Goal: Task Accomplishment & Management: Manage account settings

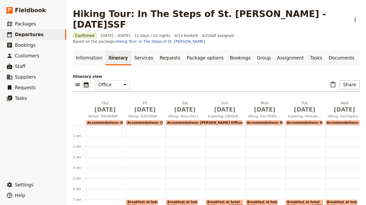
scroll to position [48, 0]
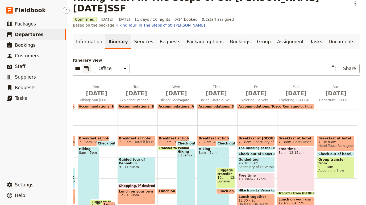
click at [30, 39] on link "​ Departures" at bounding box center [33, 34] width 66 height 11
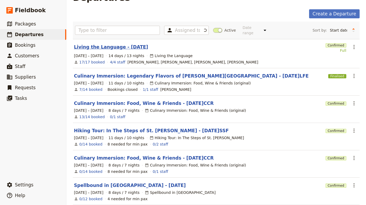
click at [121, 44] on link "Living the Language - [DATE]" at bounding box center [111, 47] width 74 height 6
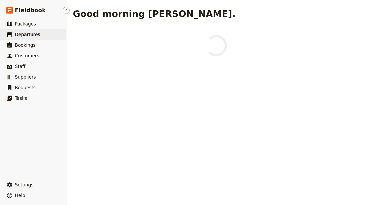
click at [37, 33] on span "Departures" at bounding box center [27, 34] width 25 height 5
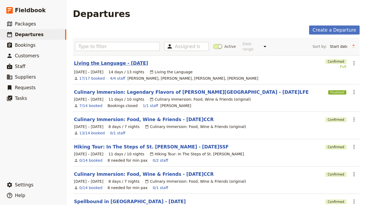
click at [131, 60] on link "Living the Language - [DATE]" at bounding box center [111, 63] width 74 height 6
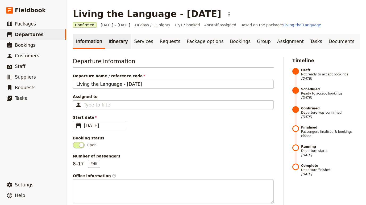
click at [112, 45] on link "Itinerary" at bounding box center [118, 41] width 26 height 15
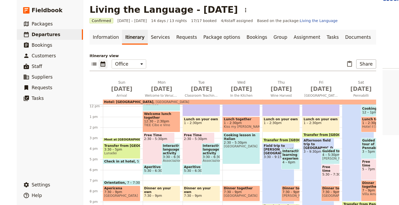
scroll to position [5, 0]
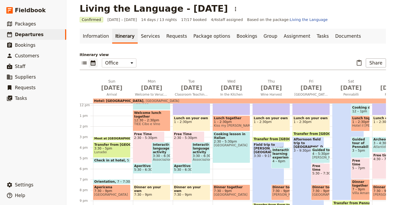
click at [146, 172] on span at bounding box center [148, 173] width 31 height 2
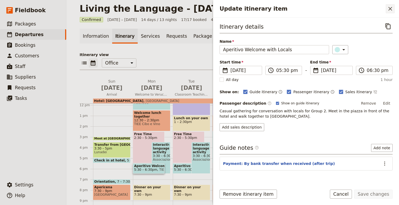
click at [366, 9] on icon "Close drawer" at bounding box center [391, 9] width 4 height 4
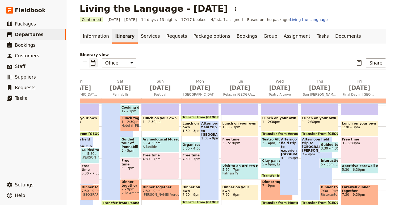
scroll to position [0, 216]
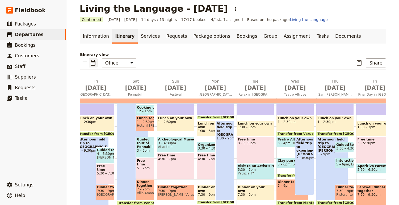
click at [209, 146] on span "Organized immersion activities" at bounding box center [212, 145] width 29 height 4
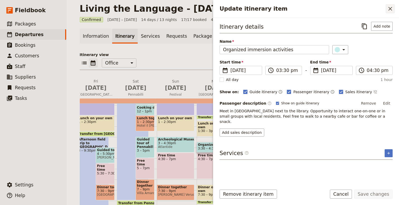
click at [366, 9] on icon "Close drawer" at bounding box center [391, 9] width 4 height 4
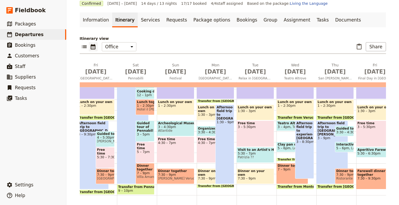
scroll to position [29, 0]
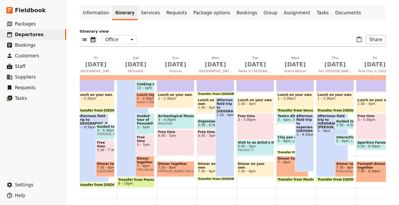
click at [366, 174] on div "Farewell dinner together 7:30 – 9:30pm" at bounding box center [376, 171] width 38 height 21
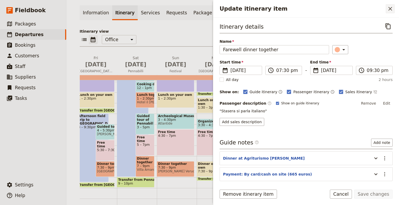
click at [366, 9] on icon "Close drawer" at bounding box center [390, 9] width 6 height 6
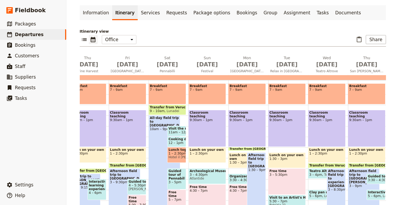
scroll to position [67, 0]
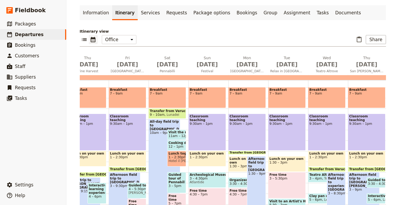
click at [179, 135] on span "11am – 12pm" at bounding box center [180, 136] width 22 height 4
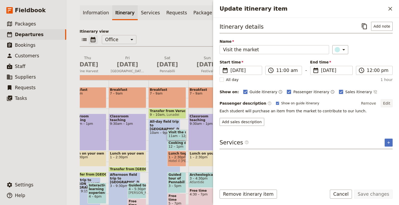
click at [366, 102] on button "Edit" at bounding box center [387, 104] width 12 height 8
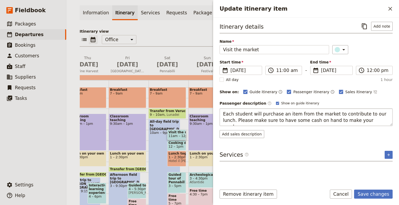
click at [280, 121] on textarea "Each student will purchase an item from the market to contribute to our lunch. …" at bounding box center [306, 118] width 173 height 18
type textarea "Each student will purchase an item from the market to contribute to our lunch. …"
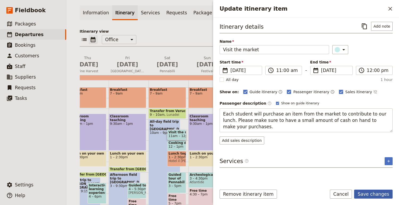
click at [366, 191] on button "Save changes" at bounding box center [373, 194] width 39 height 9
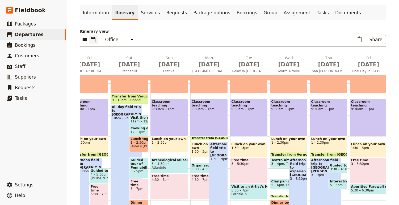
scroll to position [0, 227]
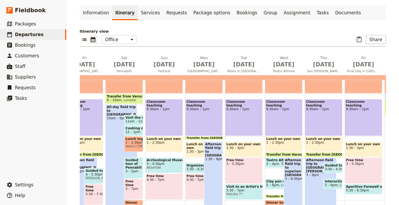
click at [251, 190] on span "5:30 – 7pm" at bounding box center [244, 191] width 35 height 4
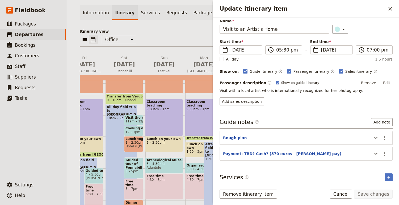
scroll to position [22, 0]
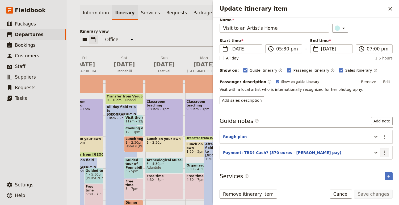
click at [366, 151] on icon "Actions" at bounding box center [385, 153] width 6 height 6
click at [366, 163] on span "Edit note" at bounding box center [373, 164] width 25 height 5
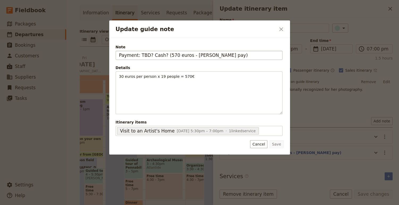
click at [172, 55] on input "Payment: TBD? Cash? (570 euros - [PERSON_NAME] pay)" at bounding box center [199, 55] width 167 height 9
click at [208, 56] on input "Payment: TBD? Cash? (300 euros - [PERSON_NAME] pay)" at bounding box center [199, 55] width 167 height 9
type input "Payment: TBD? Cash? (300 euros - [PERSON_NAME] pay)"
click at [278, 148] on button "Save" at bounding box center [277, 144] width 14 height 8
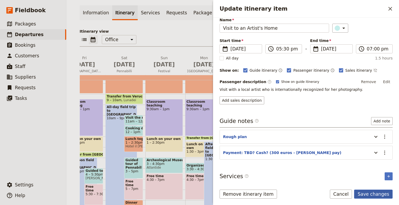
click at [366, 193] on button "Save changes" at bounding box center [373, 194] width 39 height 9
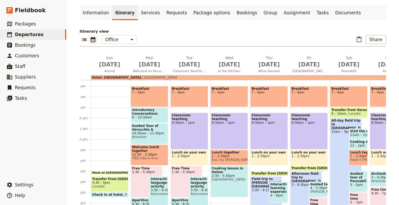
scroll to position [43, 0]
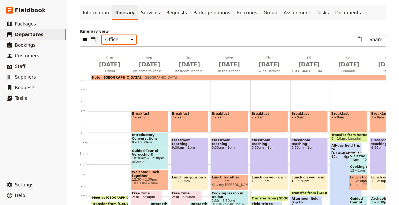
click at [126, 42] on select "Office Guide Passenger Sales" at bounding box center [119, 39] width 35 height 9
select select "STAFF"
click at [102, 35] on select "Office Guide Passenger Sales" at bounding box center [119, 39] width 35 height 9
click at [84, 42] on icon "List view" at bounding box center [84, 39] width 6 height 6
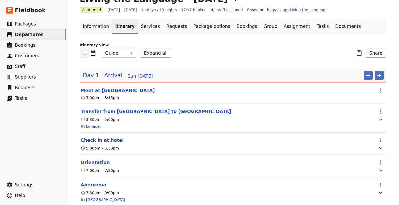
scroll to position [0, 0]
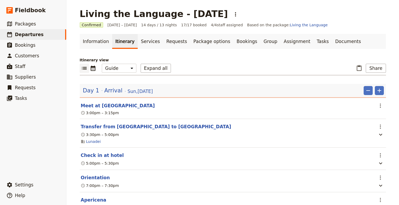
drag, startPoint x: 151, startPoint y: 68, endPoint x: 151, endPoint y: 74, distance: 6.1
click at [151, 68] on button "Expand all" at bounding box center [156, 68] width 31 height 9
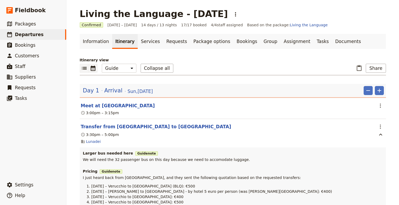
click at [93, 70] on icon "Calendar view" at bounding box center [93, 68] width 6 height 6
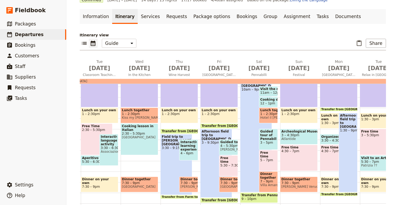
scroll to position [126, 0]
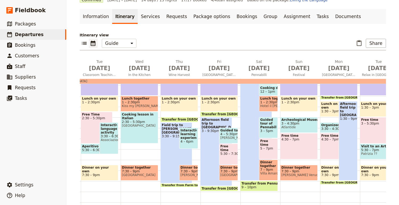
click at [172, 96] on div "Classroom teaching 9:30am – 1pm" at bounding box center [180, 77] width 38 height 37
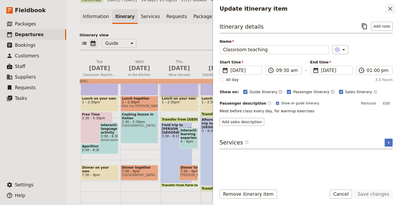
click at [366, 7] on icon "Close drawer" at bounding box center [390, 9] width 6 height 6
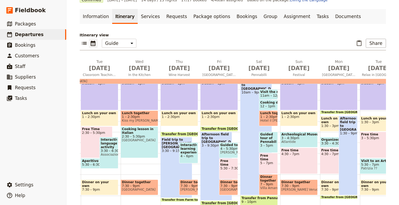
scroll to position [112, 0]
click at [183, 120] on span "Lunch on your own" at bounding box center [179, 119] width 35 height 4
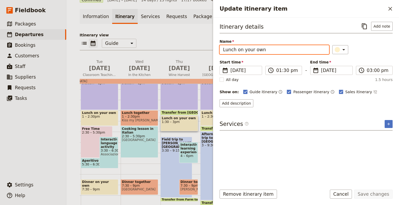
click at [239, 50] on input "Lunch on your own" at bounding box center [275, 49] width 110 height 9
drag, startPoint x: 239, startPoint y: 50, endPoint x: 284, endPoint y: 49, distance: 45.0
click at [284, 50] on input "Lunch on your own" at bounding box center [275, 49] width 110 height 9
type input "Lunch together"
click at [354, 190] on button "Save changes" at bounding box center [373, 194] width 39 height 9
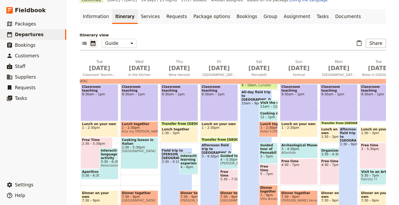
scroll to position [104, 0]
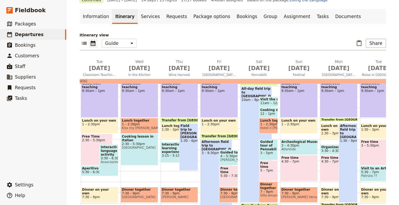
click at [188, 190] on span "Dinner together" at bounding box center [179, 190] width 35 height 4
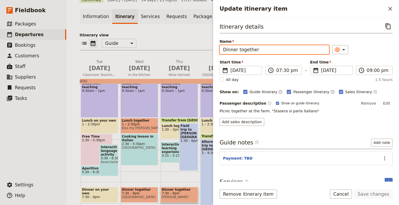
click at [245, 51] on input "Dinner together" at bounding box center [275, 49] width 110 height 9
type input "Dinner on your own"
click at [354, 190] on button "Save changes" at bounding box center [373, 194] width 39 height 9
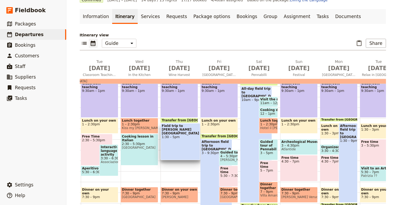
click at [188, 173] on div "Breakfast 7 – 9am Classroom teaching 9:30am – 1pm Transfer from [GEOGRAPHIC_DAT…" at bounding box center [181, 107] width 40 height 255
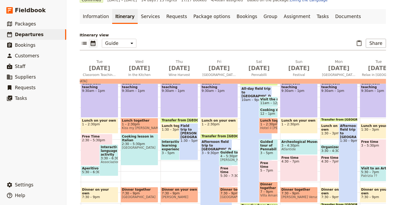
click at [181, 193] on span "7:30 – 9pm" at bounding box center [179, 194] width 35 height 4
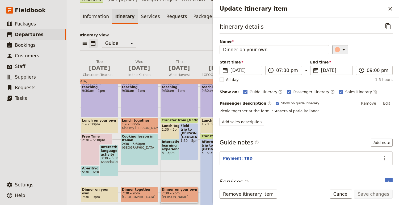
click at [341, 48] on icon "Update itinerary item" at bounding box center [344, 50] width 6 height 6
click at [341, 62] on div "button" at bounding box center [339, 60] width 5 height 5
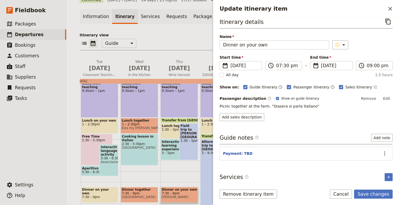
scroll to position [7, 0]
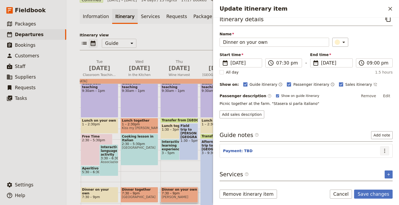
click at [366, 149] on icon "Actions" at bounding box center [385, 151] width 6 height 6
click at [366, 169] on span "Remove note" at bounding box center [373, 170] width 25 height 5
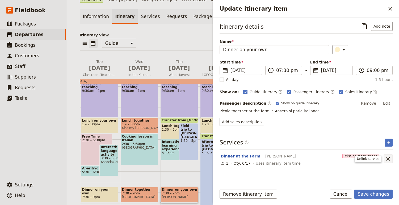
click at [366, 161] on icon "Unlink service" at bounding box center [388, 159] width 6 height 6
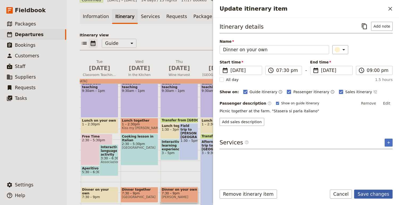
click at [366, 193] on button "Save changes" at bounding box center [373, 194] width 39 height 9
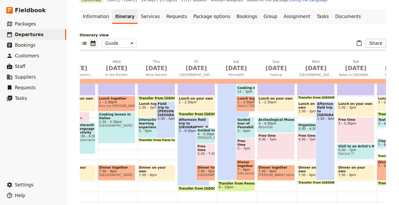
scroll to position [0, 114]
click at [152, 97] on span "Transfer from [GEOGRAPHIC_DATA] to Farm" at bounding box center [180, 99] width 80 height 4
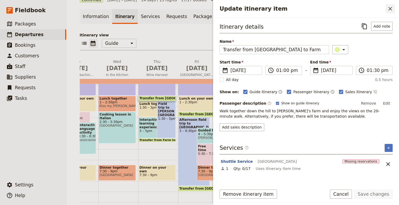
click at [366, 9] on icon "Close drawer" at bounding box center [391, 9] width 4 height 4
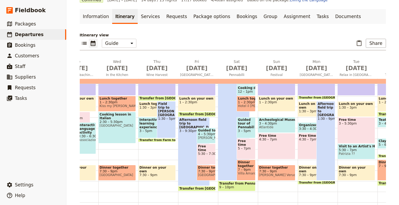
click at [157, 141] on span at bounding box center [157, 141] width 37 height 2
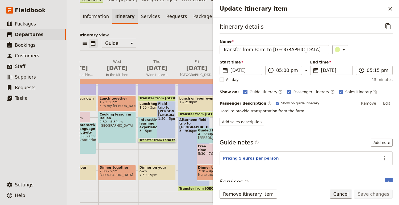
click at [339, 193] on button "Cancel" at bounding box center [341, 194] width 22 height 9
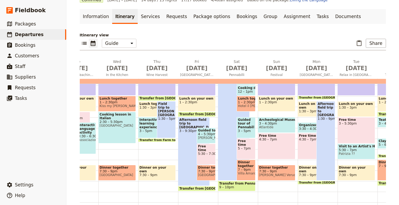
click at [154, 140] on span "Transfer from Farm to [GEOGRAPHIC_DATA]" at bounding box center [177, 140] width 74 height 3
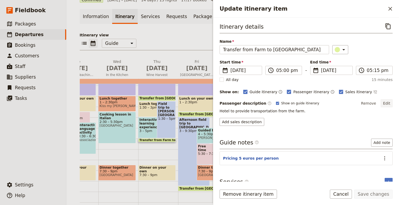
click at [366, 105] on button "Edit" at bounding box center [387, 104] width 12 height 8
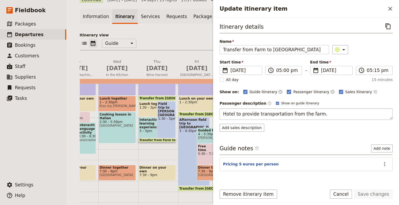
drag, startPoint x: 223, startPoint y: 113, endPoint x: 344, endPoint y: 115, distance: 120.3
click at [344, 115] on textarea "Hotel to provide transportation from the farm." at bounding box center [306, 114] width 173 height 11
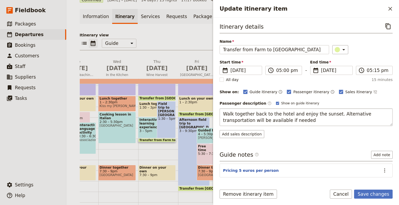
type textarea "Walk together back to the hotel and enjoy the sunset. Alternative transportatio…"
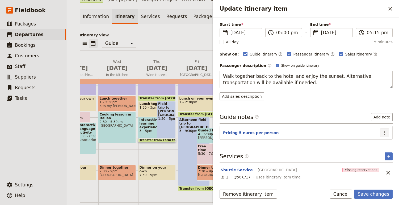
scroll to position [31, 0]
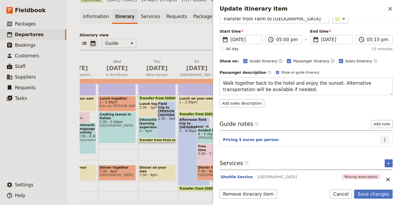
click at [366, 135] on button "​" at bounding box center [384, 139] width 9 height 9
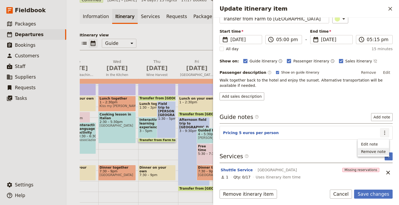
click at [366, 151] on span "Remove note" at bounding box center [373, 151] width 25 height 5
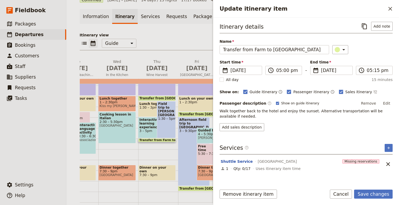
scroll to position [0, 0]
click at [366, 165] on icon "Unlink service" at bounding box center [388, 164] width 6 height 6
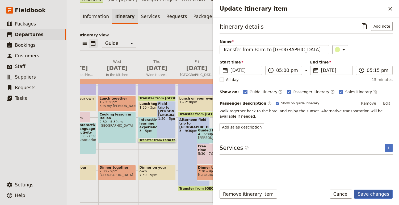
click at [366, 195] on button "Save changes" at bounding box center [373, 194] width 39 height 9
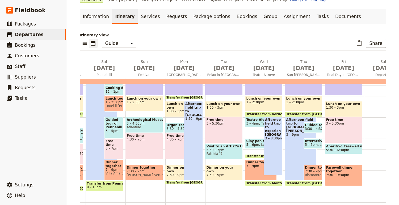
scroll to position [0, 268]
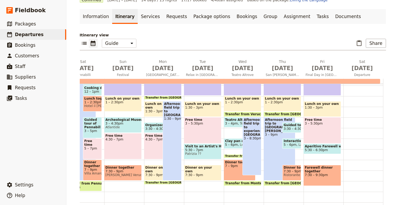
click at [232, 124] on span "3 – 4pm" at bounding box center [231, 124] width 13 height 4
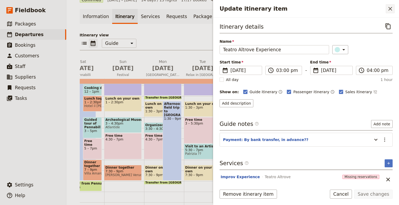
click at [366, 10] on icon "Close drawer" at bounding box center [390, 9] width 6 height 6
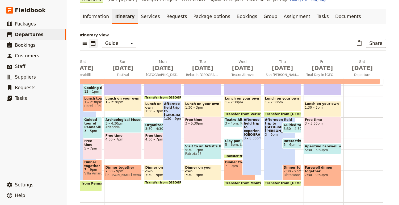
click at [255, 125] on span "Afternoon field trip to experience [GEOGRAPHIC_DATA]" at bounding box center [252, 127] width 16 height 19
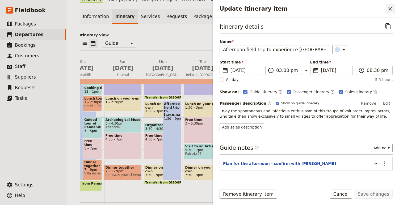
click at [366, 8] on icon "Close drawer" at bounding box center [390, 9] width 6 height 6
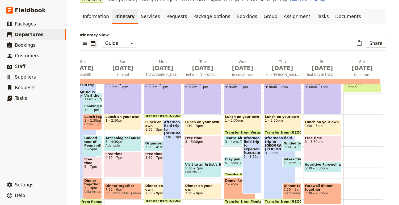
scroll to position [107, 0]
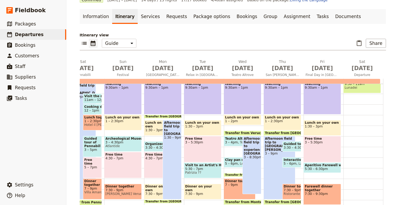
click at [245, 125] on div "Lunch on your own 1 – 2pm" at bounding box center [243, 120] width 38 height 10
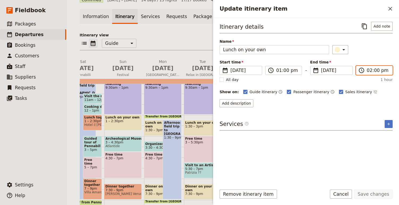
click at [366, 71] on input "02:00 pm" at bounding box center [378, 70] width 22 height 6
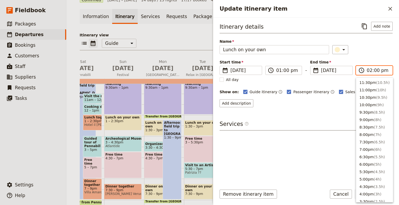
scroll to position [143, 0]
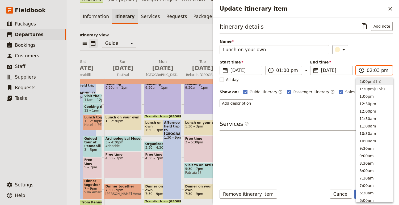
type input "02:30 pm"
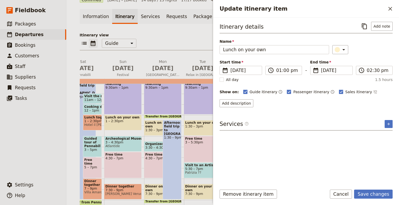
click at [366, 189] on form "Itinerary details ​ Add note Name Lunch on your own ​ Start time ​ [DATE] [DATE…" at bounding box center [306, 112] width 186 height 188
click at [366, 194] on button "Save changes" at bounding box center [373, 194] width 39 height 9
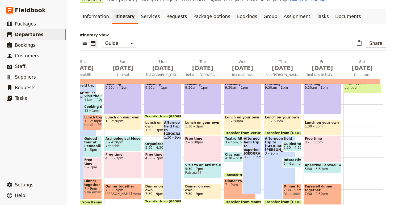
click at [233, 193] on div "Dinner together 7 – 9pm" at bounding box center [240, 189] width 32 height 21
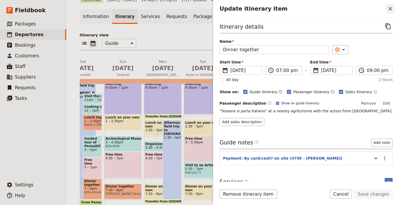
click at [366, 9] on icon "Close drawer" at bounding box center [391, 9] width 4 height 4
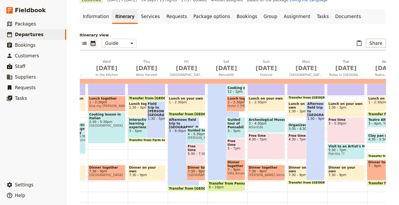
scroll to position [0, 125]
click at [197, 173] on span "7:30 – 9pm" at bounding box center [195, 172] width 16 height 4
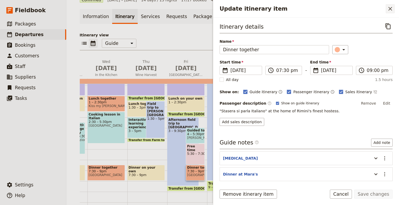
click at [366, 8] on icon "Close drawer" at bounding box center [391, 9] width 4 height 4
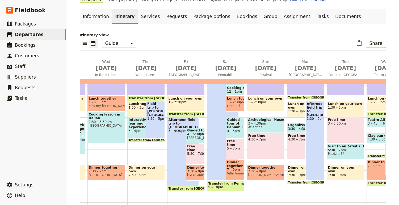
click at [196, 172] on span "7:30 – 9pm" at bounding box center [195, 172] width 16 height 4
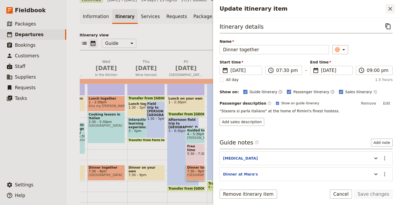
click at [366, 10] on icon "Close drawer" at bounding box center [390, 9] width 6 height 6
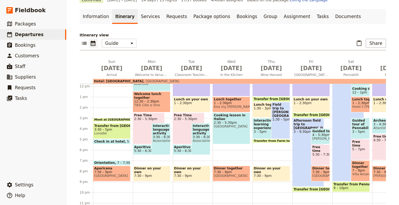
scroll to position [126, 0]
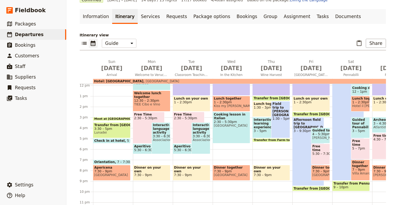
click at [284, 117] on span "1:30 – 5pm" at bounding box center [281, 119] width 16 height 4
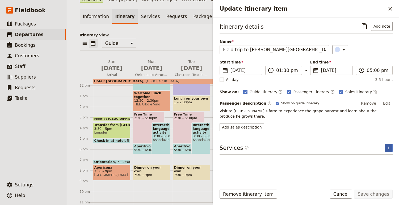
click at [366, 146] on icon "Add service inclusion" at bounding box center [389, 148] width 4 height 4
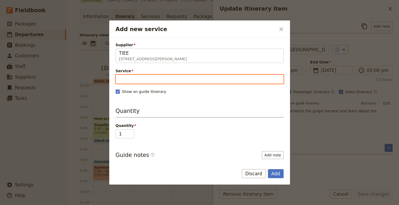
click at [129, 80] on input "Service" at bounding box center [200, 79] width 168 height 9
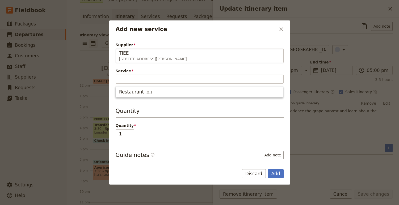
click at [147, 56] on div "TIEE" at bounding box center [199, 53] width 161 height 6
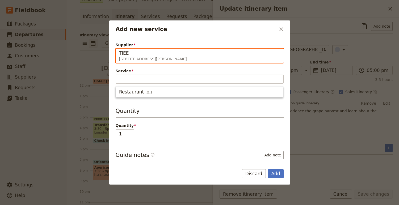
click at [119, 49] on input "TIEE" at bounding box center [119, 49] width 0 height 0
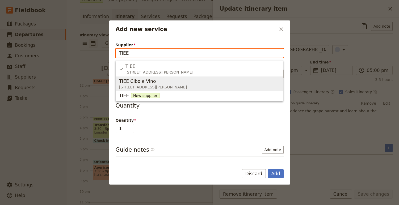
click at [154, 81] on div "TIEE Cibo e Vino" at bounding box center [153, 81] width 68 height 6
type input "TIEE Cibo e Vino"
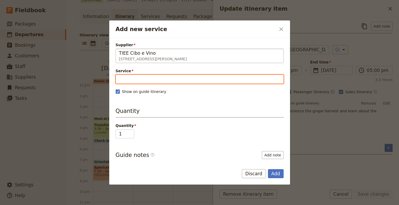
click at [139, 77] on input "Service" at bounding box center [200, 79] width 168 height 9
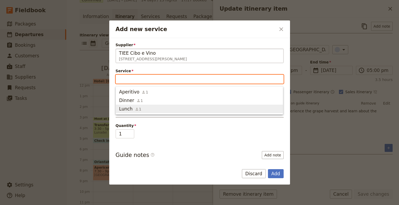
drag, startPoint x: 141, startPoint y: 103, endPoint x: 142, endPoint y: 107, distance: 3.8
click at [142, 107] on ul "Aperitivo 1 Dinner 1 Lunch 1" at bounding box center [200, 100] width 168 height 28
click at [152, 107] on span "Lunch 1" at bounding box center [199, 109] width 161 height 6
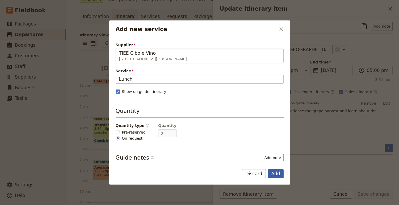
click at [280, 175] on button "Add" at bounding box center [276, 173] width 16 height 9
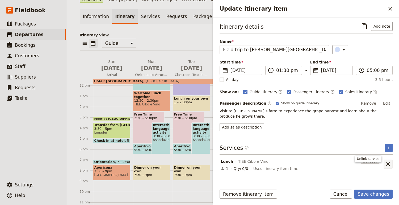
click at [366, 161] on icon "Unlink service" at bounding box center [388, 164] width 6 height 6
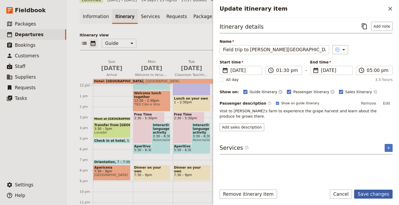
click at [366, 191] on button "Save changes" at bounding box center [373, 194] width 39 height 9
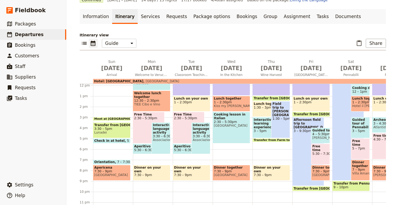
click at [257, 109] on span "1:30 – 3pm" at bounding box center [268, 108] width 29 height 4
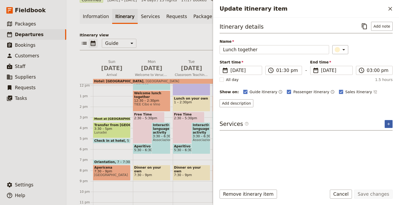
click at [366, 121] on button "​" at bounding box center [389, 124] width 8 height 8
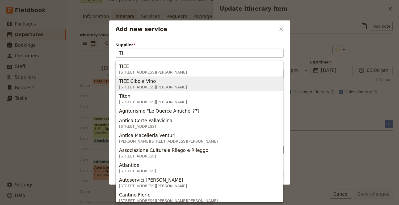
click at [187, 82] on div "TIEE Cibo e Vino" at bounding box center [153, 81] width 68 height 6
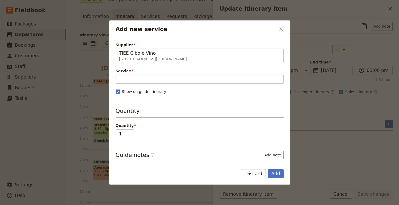
type input "TIEE Cibo e Vino"
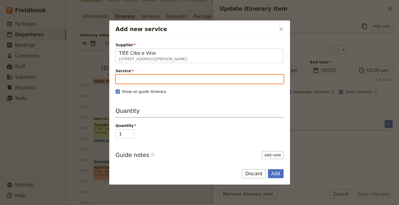
click at [229, 81] on input "Service" at bounding box center [200, 79] width 168 height 9
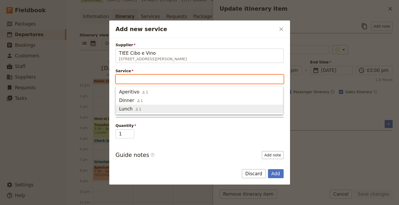
click at [226, 107] on span "Lunch 1" at bounding box center [199, 109] width 161 height 6
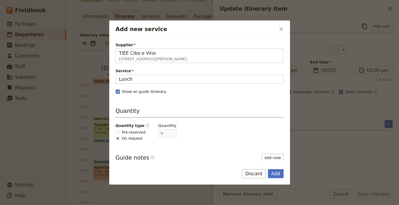
click at [120, 131] on label "Pre-reserved" at bounding box center [131, 133] width 30 height 6
click at [120, 131] on input "Pre-reserved" at bounding box center [118, 132] width 4 height 4
radio input "true"
type input "17"
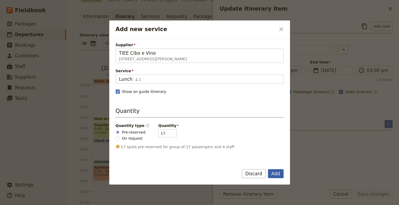
click at [276, 175] on button "Add" at bounding box center [276, 173] width 16 height 9
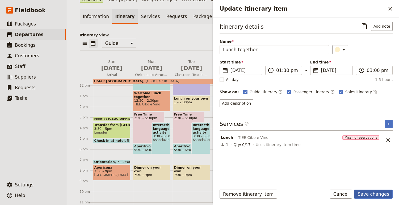
click at [366, 193] on button "Save changes" at bounding box center [373, 194] width 39 height 9
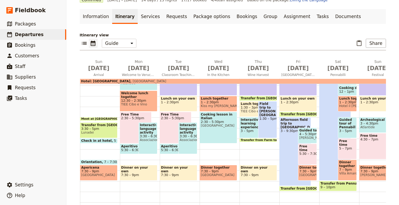
scroll to position [0, 17]
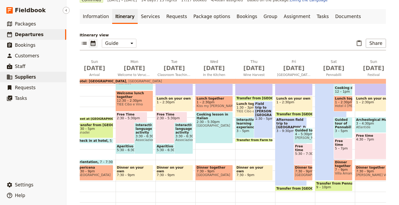
click at [23, 76] on span "Suppliers" at bounding box center [25, 76] width 21 height 5
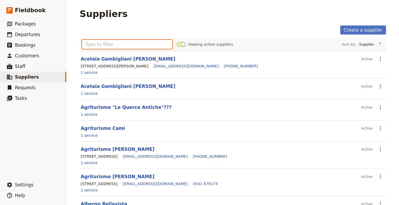
click at [137, 44] on input "text" at bounding box center [127, 44] width 91 height 9
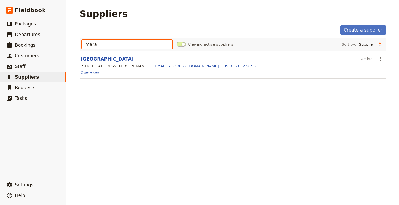
type input "mara"
click at [96, 59] on link "[GEOGRAPHIC_DATA]" at bounding box center [107, 58] width 53 height 5
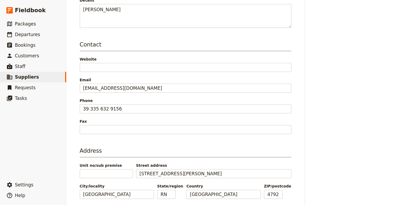
scroll to position [129, 0]
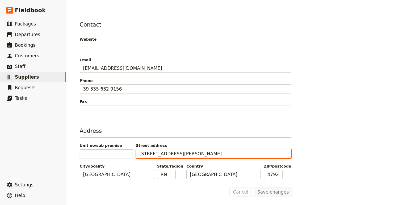
drag, startPoint x: 188, startPoint y: 156, endPoint x: 123, endPoint y: 151, distance: 64.8
click at [123, 151] on div "Unit no/sub premise Street address [STREET_ADDRESS][PERSON_NAME]" at bounding box center [186, 150] width 212 height 15
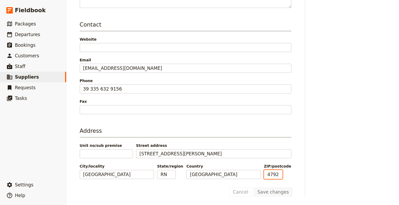
click at [277, 177] on input "47921" at bounding box center [273, 174] width 19 height 9
drag, startPoint x: 278, startPoint y: 175, endPoint x: 285, endPoint y: 175, distance: 7.2
click at [283, 175] on input "47921" at bounding box center [273, 174] width 19 height 9
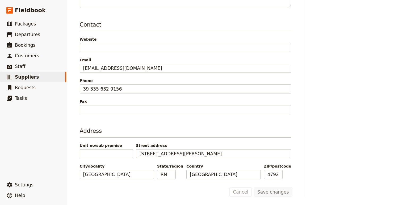
click at [322, 172] on div "Contacts Add a contact" at bounding box center [350, 58] width 72 height 277
click at [27, 35] on span "Departures" at bounding box center [27, 34] width 25 height 5
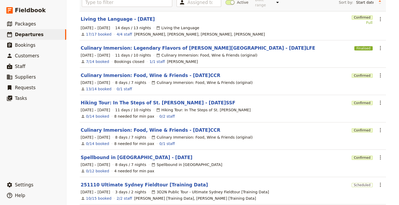
scroll to position [35, 0]
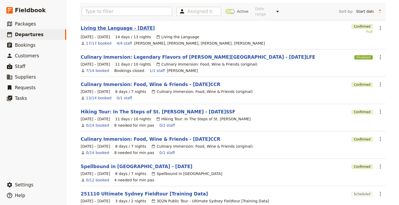
click at [138, 26] on link "Living the Language - [DATE]" at bounding box center [118, 28] width 74 height 6
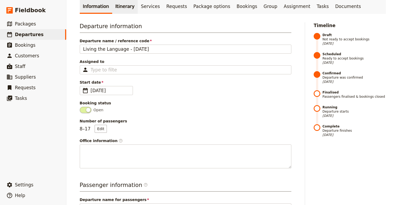
click at [121, 8] on link "Itinerary" at bounding box center [125, 6] width 26 height 15
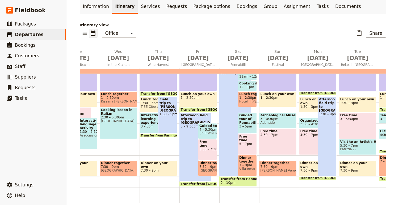
scroll to position [126, 0]
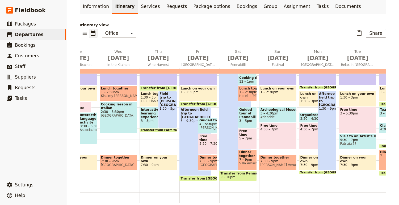
click at [206, 165] on span "[GEOGRAPHIC_DATA]" at bounding box center [208, 165] width 16 height 4
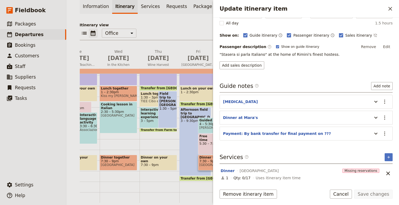
scroll to position [57, 0]
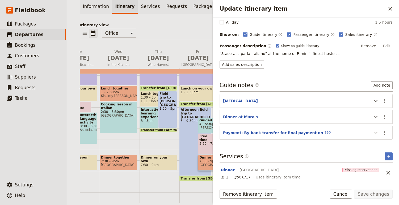
click at [366, 133] on icon "Update itinerary item" at bounding box center [376, 133] width 6 height 6
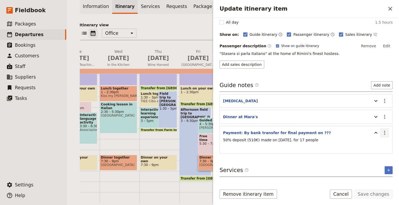
click at [366, 133] on icon "Actions" at bounding box center [385, 133] width 6 height 6
click at [366, 143] on span "Edit note" at bounding box center [369, 144] width 17 height 5
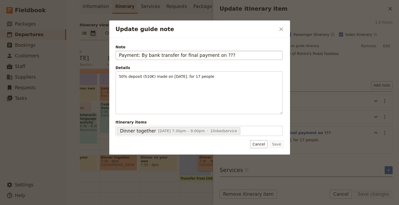
click at [222, 57] on input "Payment: By bank transfer for final payment on ???" at bounding box center [199, 55] width 167 height 9
type input "Payment: By bank transfer for final payment on 12 Sett"
click at [276, 143] on button "Save" at bounding box center [277, 144] width 14 height 8
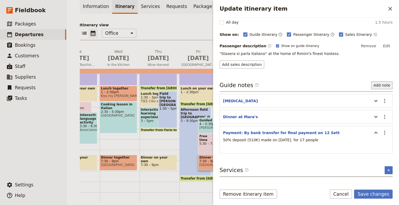
click at [366, 85] on button "Add note" at bounding box center [382, 85] width 22 height 8
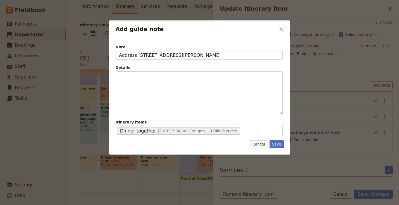
click at [135, 56] on input "Address [STREET_ADDRESS][PERSON_NAME]" at bounding box center [199, 55] width 167 height 9
type input "Address: [STREET_ADDRESS][PERSON_NAME]"
click at [282, 143] on button "Save" at bounding box center [277, 144] width 14 height 8
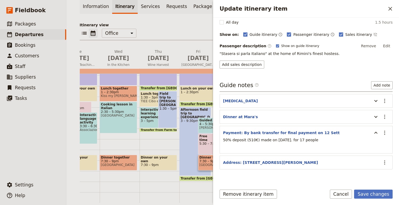
drag, startPoint x: 340, startPoint y: 160, endPoint x: 329, endPoint y: 147, distance: 17.2
click at [329, 147] on div "Guide notes ​ Add note [MEDICAL_DATA] ​ Dinner at [PERSON_NAME]'s ​ Payment: By…" at bounding box center [306, 125] width 173 height 88
click at [366, 194] on button "Save changes" at bounding box center [373, 194] width 39 height 9
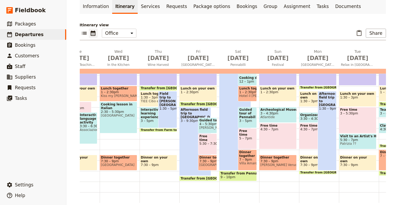
click at [366, 148] on span at bounding box center [357, 148] width 37 height 2
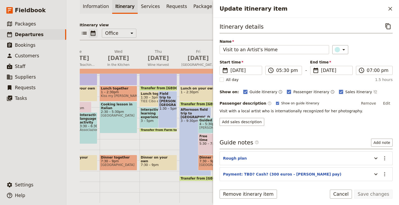
scroll to position [42, 0]
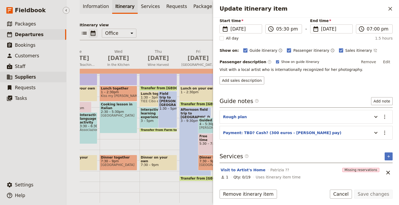
click at [23, 80] on span "Suppliers" at bounding box center [25, 77] width 21 height 6
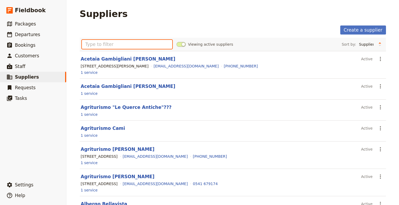
click at [121, 47] on input "text" at bounding box center [127, 44] width 91 height 9
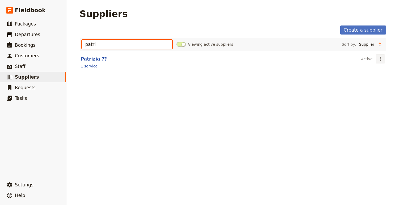
type input "patri"
click at [366, 58] on icon "Actions" at bounding box center [381, 59] width 6 height 6
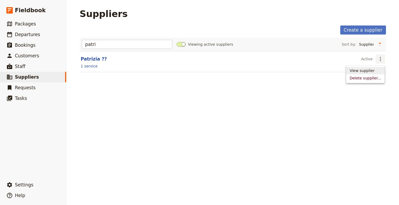
click at [366, 71] on span "View supplier" at bounding box center [362, 70] width 25 height 5
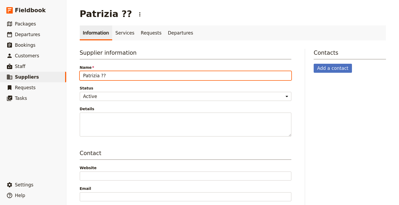
click at [114, 78] on input "Patrizia ??" at bounding box center [186, 75] width 212 height 9
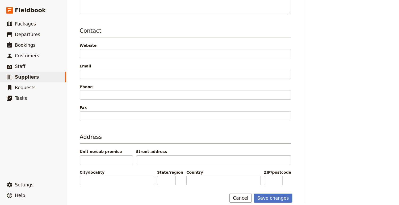
scroll to position [129, 0]
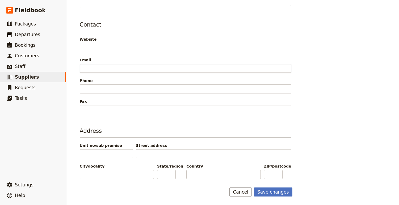
type input "[PERSON_NAME]"
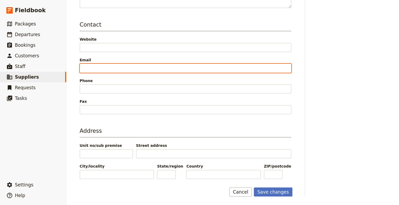
click at [99, 68] on input "Email" at bounding box center [186, 68] width 212 height 9
paste input "[EMAIL_ADDRESS][DOMAIN_NAME]"
type input "[EMAIL_ADDRESS][DOMAIN_NAME]"
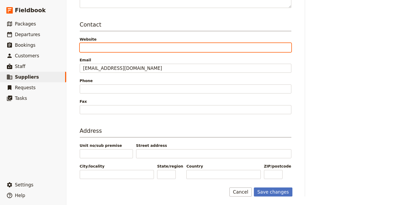
click at [126, 45] on input "Website" at bounding box center [186, 47] width 212 height 9
paste input "[URL][DOMAIN_NAME]"
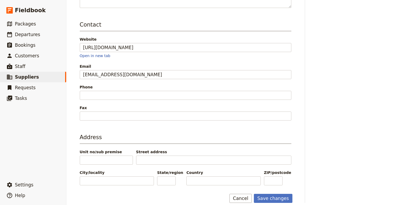
type input "[URL][DOMAIN_NAME]"
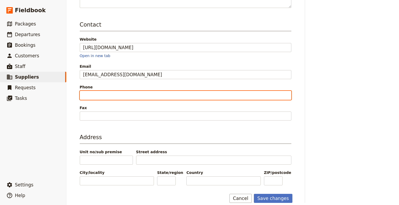
click at [121, 98] on input "Phone" at bounding box center [186, 95] width 212 height 9
paste input "[PHONE_NUMBER]"
type input "[PHONE_NUMBER]"
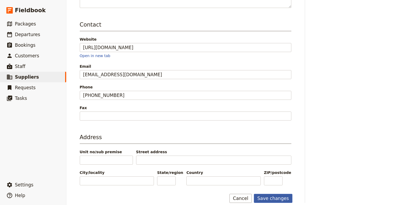
click at [268, 198] on button "Save changes" at bounding box center [273, 198] width 39 height 9
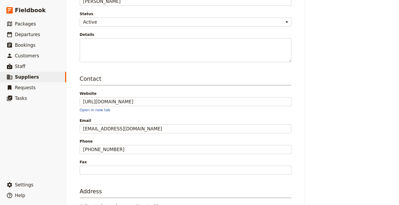
scroll to position [0, 0]
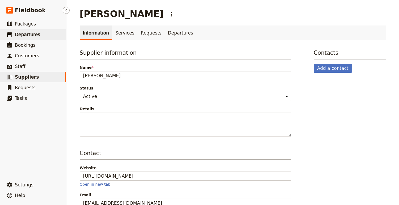
click at [27, 37] on span "Departures" at bounding box center [27, 34] width 25 height 5
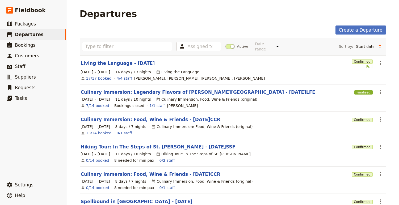
click at [134, 60] on link "Living the Language - [DATE]" at bounding box center [118, 63] width 74 height 6
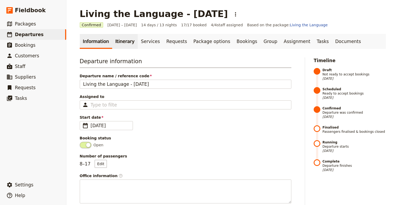
click at [122, 35] on link "Itinerary" at bounding box center [125, 41] width 26 height 15
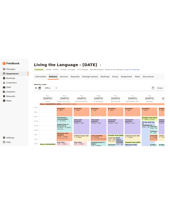
scroll to position [126, 0]
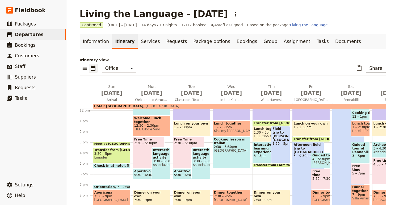
click at [121, 143] on span "Meet at [GEOGRAPHIC_DATA]" at bounding box center [119, 144] width 50 height 3
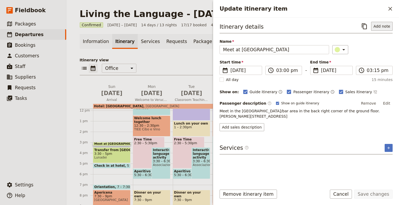
click at [366, 24] on button "Add note" at bounding box center [382, 26] width 22 height 9
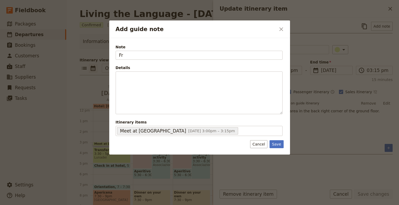
type input "F"
type input "Guests arriving on 7 Settembre"
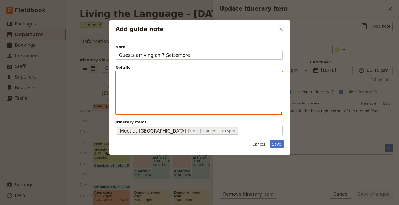
click at [150, 97] on div "Add guide note" at bounding box center [199, 93] width 167 height 42
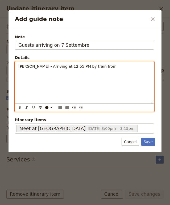
click at [84, 67] on span "[PERSON_NAME] - Arriving at 12:55 PM by train from" at bounding box center [67, 66] width 98 height 4
click at [103, 68] on span "[PERSON_NAME] - Arriving at 12:55 PM by train from" at bounding box center [67, 66] width 98 height 4
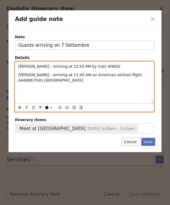
click at [126, 75] on span "[PERSON_NAME] - Arriving at 11:45 AM on American Airlines flight AA6606 from [G…" at bounding box center [80, 78] width 125 height 10
click at [96, 67] on span "[PERSON_NAME] - Arriving at 12:55 PM by train #9652" at bounding box center [69, 66] width 102 height 4
click at [126, 75] on span "[PERSON_NAME] - Arriving at 11:45 AM on American Airlines flight AA6606 from [G…" at bounding box center [80, 78] width 125 height 10
click at [99, 65] on span "[PERSON_NAME] - Arriving at 12:55 PM by train #9652" at bounding box center [69, 66] width 102 height 4
click at [51, 79] on p "[PERSON_NAME] - Arriving at 11:45 AM on American Airlines flight n. AA6606 from…" at bounding box center [84, 77] width 132 height 11
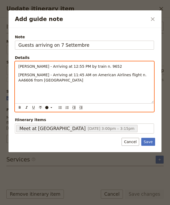
click at [35, 94] on div "[PERSON_NAME] - Arriving at 12:55 PM by train n. 9652 [PERSON_NAME] - Arriving …" at bounding box center [84, 83] width 139 height 42
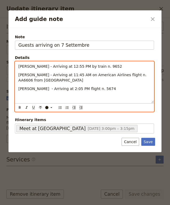
click at [43, 89] on span "[PERSON_NAME] - Arriving at 2:05 PM flight n. 5674" at bounding box center [67, 89] width 98 height 4
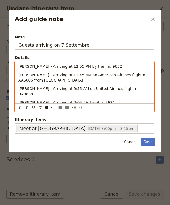
click at [88, 101] on span "[PERSON_NAME] - Arriving at 2:05 PM flight n. 5674" at bounding box center [66, 103] width 97 height 4
click at [77, 101] on span "[PERSON_NAME] - Arriving at 2:05 PM flight n. 5674" at bounding box center [66, 103] width 97 height 4
click at [117, 101] on span "[PERSON_NAME] - Arriving at 2:05 PM on Lufthansa, flight n. 5674" at bounding box center [79, 103] width 123 height 4
click at [111, 89] on span "[PERSON_NAME] - Arriving at 9:55 AM on United Airlines flight n. UA8838" at bounding box center [79, 92] width 122 height 10
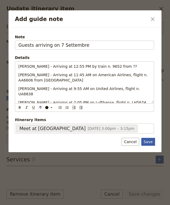
click at [149, 143] on button "Save" at bounding box center [148, 142] width 14 height 8
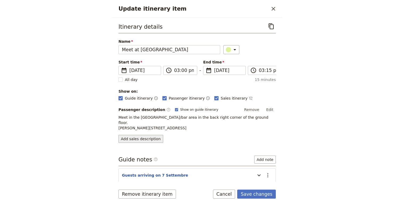
scroll to position [12, 0]
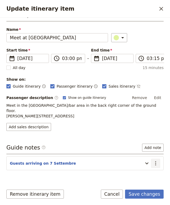
click at [154, 160] on icon "Actions" at bounding box center [155, 163] width 6 height 6
click at [145, 161] on span "Edit note" at bounding box center [140, 163] width 17 height 5
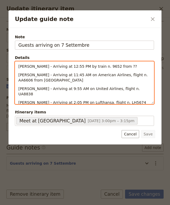
click at [125, 65] on p "[PERSON_NAME] - Arriving at 12:55 PM by train n. 9652 from ??" at bounding box center [84, 66] width 132 height 5
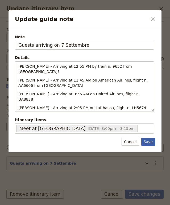
click at [151, 141] on button "Save" at bounding box center [148, 142] width 14 height 8
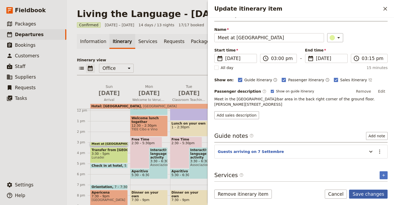
click at [362, 193] on button "Save changes" at bounding box center [368, 194] width 39 height 9
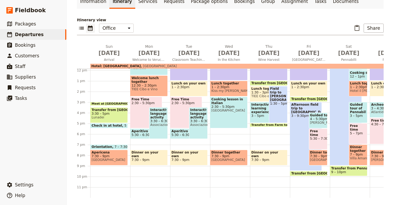
scroll to position [42, 0]
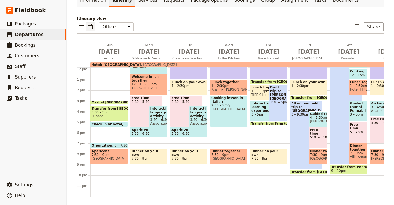
click at [109, 113] on span "3:30 – 5pm" at bounding box center [109, 113] width 35 height 4
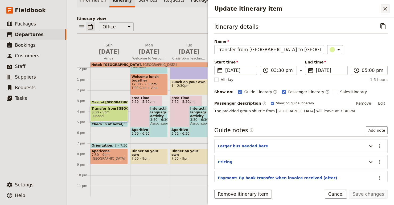
click at [366, 9] on icon "Close drawer" at bounding box center [385, 9] width 4 height 4
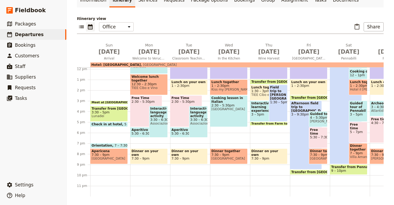
click at [115, 103] on span at bounding box center [108, 103] width 37 height 2
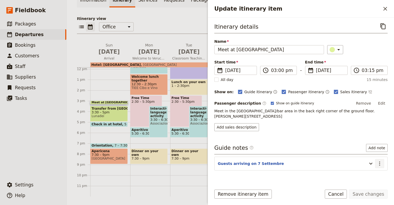
click at [366, 163] on icon "Actions" at bounding box center [379, 164] width 6 height 6
click at [366, 175] on span "Edit note" at bounding box center [368, 175] width 25 height 5
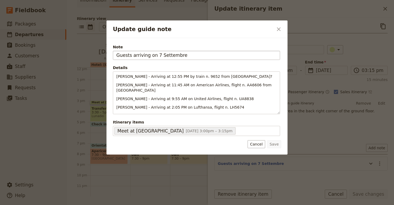
click at [122, 56] on input "Guests arriving on 7 Settembre" at bounding box center [196, 55] width 167 height 9
type input "4 guests arriving on 7 Settembre"
click at [275, 146] on button "Save" at bounding box center [274, 144] width 14 height 8
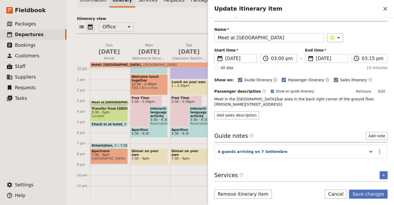
scroll to position [11, 0]
click at [366, 152] on icon "Actions" at bounding box center [379, 152] width 6 height 6
click at [366, 161] on button "Edit note" at bounding box center [368, 163] width 31 height 7
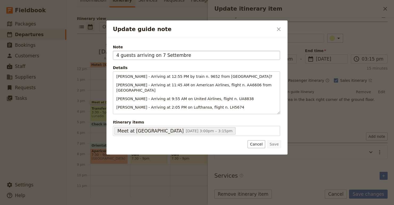
click at [151, 56] on input "4 guests arriving on 7 Settembre" at bounding box center [196, 55] width 167 height 9
type input "4 guests arriving in [GEOGRAPHIC_DATA] on 7 Settembre"
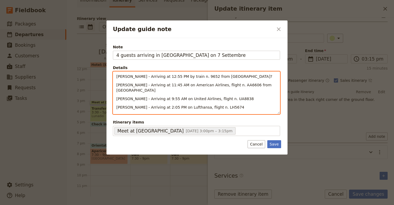
click at [215, 105] on span "[PERSON_NAME] - Arriving at 2:05 PM on Lufthansa, flight n. LH5674" at bounding box center [180, 107] width 128 height 4
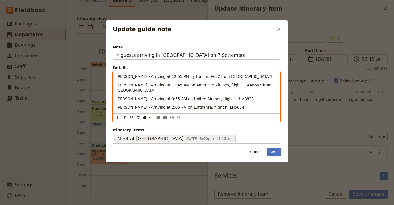
click at [117, 97] on span "[PERSON_NAME] - Arriving at 9:55 AM on United Airlines, flight n. UA8838" at bounding box center [185, 99] width 138 height 4
drag, startPoint x: 117, startPoint y: 94, endPoint x: 293, endPoint y: 94, distance: 175.3
click at [293, 205] on div "Update guide note ​ Note 4 guests arriving in [GEOGRAPHIC_DATA] on 7 Settembre …" at bounding box center [197, 205] width 394 height 0
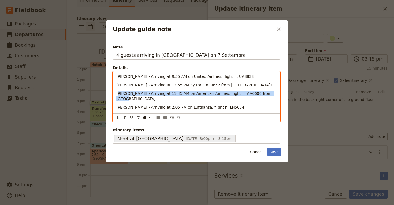
drag, startPoint x: 273, startPoint y: 91, endPoint x: 119, endPoint y: 90, distance: 153.5
click at [119, 91] on div "[PERSON_NAME] - Arriving at 9:55 AM on United Airlines, flight n. UA8838 [PERSO…" at bounding box center [196, 93] width 167 height 42
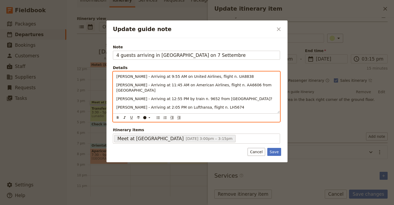
click at [234, 96] on p "[PERSON_NAME] - Arriving at 12:55 PM by train n. 9652 from [GEOGRAPHIC_DATA]?" at bounding box center [196, 98] width 160 height 5
click at [241, 105] on p "[PERSON_NAME] - Arriving at 2:05 PM on Lufthansa, flight n. LH5674" at bounding box center [196, 107] width 160 height 5
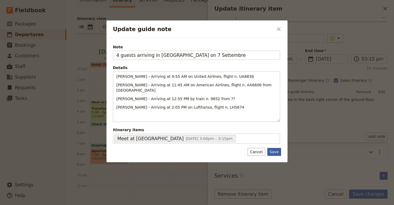
click at [276, 152] on button "Save" at bounding box center [274, 152] width 14 height 8
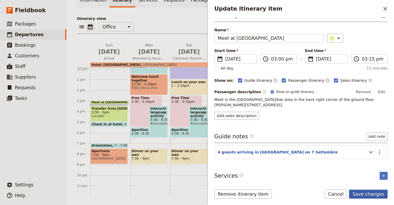
click at [366, 193] on button "Save changes" at bounding box center [368, 194] width 39 height 9
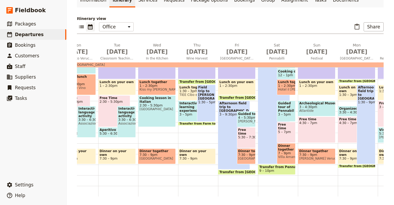
scroll to position [0, 72]
click at [192, 128] on div "Breakfast 7 – 9am Classroom teaching 9:30am – 1pm Transfer from [GEOGRAPHIC_DAT…" at bounding box center [197, 68] width 40 height 255
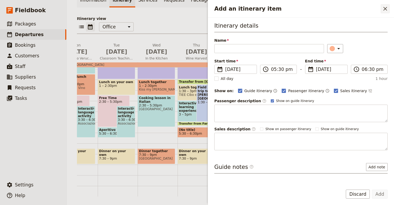
click at [366, 7] on icon "Close drawer" at bounding box center [385, 9] width 6 height 6
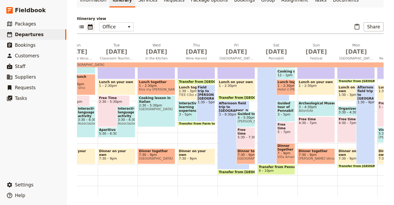
click at [200, 125] on span at bounding box center [196, 124] width 37 height 2
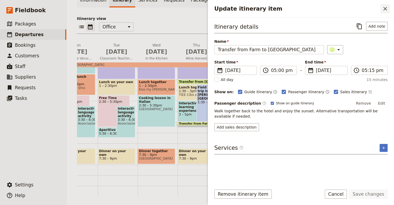
click at [366, 7] on icon "Close drawer" at bounding box center [385, 9] width 6 height 6
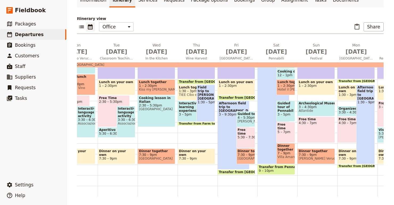
click at [194, 81] on span "Transfer from [GEOGRAPHIC_DATA] to Farm" at bounding box center [219, 82] width 80 height 4
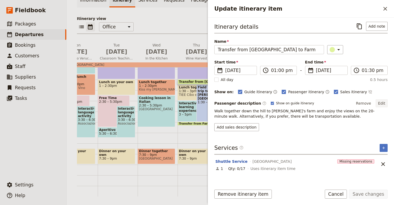
click at [366, 102] on button "Edit" at bounding box center [381, 104] width 12 height 8
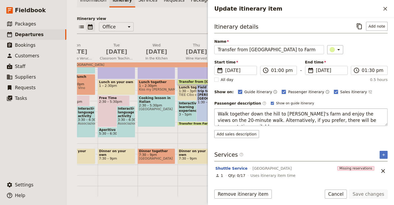
click at [252, 120] on textarea "Walk together down the hill to [PERSON_NAME]'s farm and enjoy the views on the …" at bounding box center [300, 118] width 173 height 18
click at [312, 119] on textarea "Walk together down the hill to [PERSON_NAME]'s farm and enjoy the views on the …" at bounding box center [300, 118] width 173 height 18
click at [255, 120] on textarea "Walk together down the hill to [PERSON_NAME]'s farm and enjoy the views on the …" at bounding box center [300, 118] width 173 height 18
click at [355, 119] on textarea "Walk together down the hill to [PERSON_NAME]'s farm and enjoy the views on the …" at bounding box center [300, 118] width 173 height 18
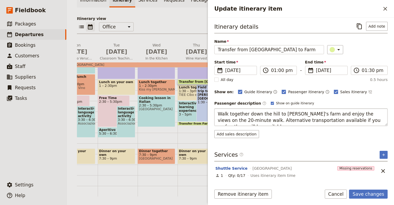
drag, startPoint x: 355, startPoint y: 119, endPoint x: 330, endPoint y: 119, distance: 25.0
click at [330, 119] on textarea "Walk together down the hill to [PERSON_NAME]'s farm and enjoy the views on the …" at bounding box center [300, 118] width 173 height 18
type textarea "Walk together down the hill to [PERSON_NAME]'s farm and enjoy the views on the …"
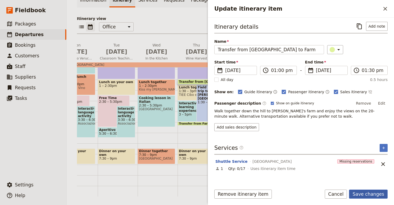
click at [366, 194] on button "Save changes" at bounding box center [368, 194] width 39 height 9
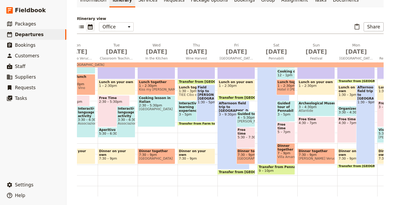
click at [186, 93] on span "TIEE Cibo e Vino" at bounding box center [193, 95] width 29 height 4
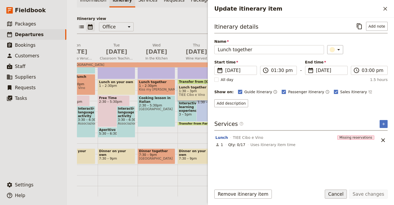
click at [336, 197] on button "Cancel" at bounding box center [336, 194] width 22 height 9
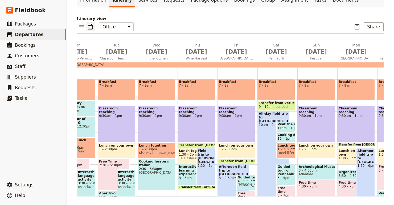
scroll to position [0, 0]
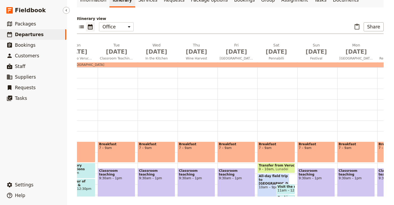
click at [24, 38] on link "​ Departures" at bounding box center [33, 34] width 66 height 11
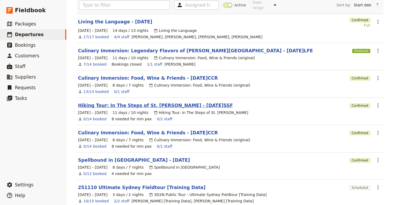
click at [164, 102] on link "Hiking Tour: In The Steps of St. [PERSON_NAME] - [DATE]SSF" at bounding box center [155, 105] width 155 height 6
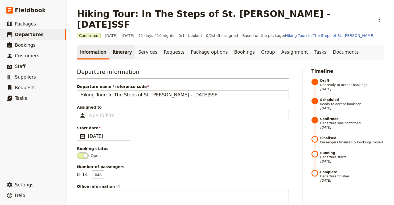
click at [115, 45] on link "Itinerary" at bounding box center [122, 52] width 26 height 15
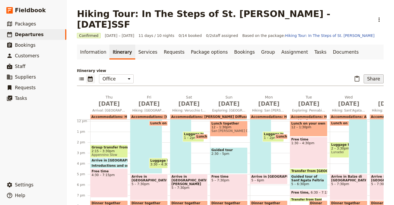
click at [366, 74] on button "Share" at bounding box center [373, 78] width 20 height 9
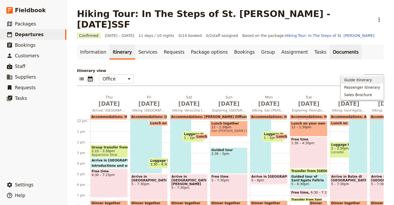
click at [329, 45] on link "Documents" at bounding box center [345, 52] width 32 height 15
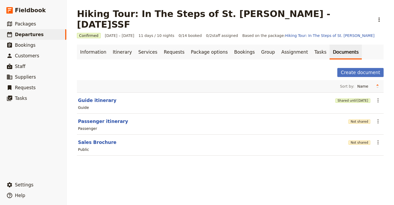
click at [92, 105] on div "Guide" at bounding box center [229, 108] width 305 height 6
click at [92, 97] on button "Guide itinerary" at bounding box center [97, 100] width 38 height 6
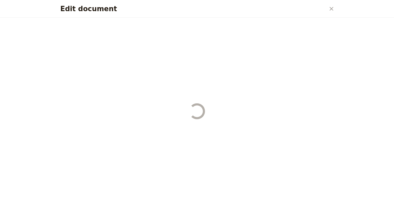
select select "STAFF"
select select "RUN_SHEET"
select select "DEFAULT"
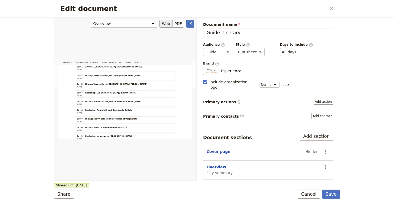
scroll to position [187, 0]
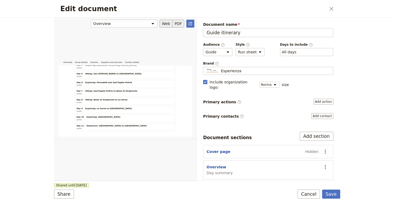
click at [176, 25] on button "PDF" at bounding box center [178, 24] width 12 height 8
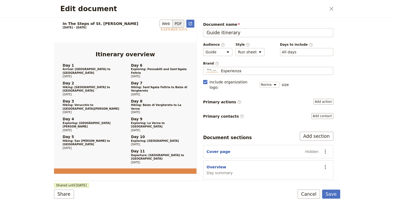
scroll to position [7, 0]
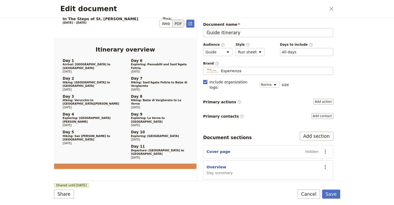
click at [180, 26] on button "PDF" at bounding box center [178, 24] width 12 height 8
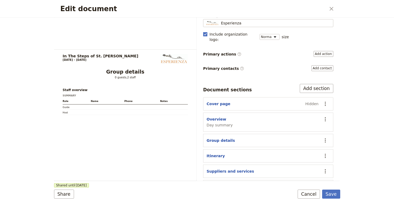
scroll to position [256, 0]
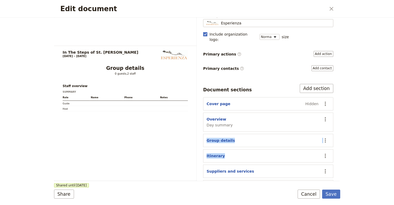
drag, startPoint x: 239, startPoint y: 132, endPoint x: 239, endPoint y: 146, distance: 14.6
click at [239, 147] on div "Document sections Add section Cover page Hidden ​ Overview Day summary ​ Group …" at bounding box center [268, 139] width 130 height 110
click at [242, 138] on div "Group details" at bounding box center [262, 140] width 112 height 5
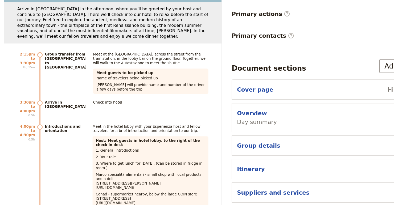
scroll to position [638, 0]
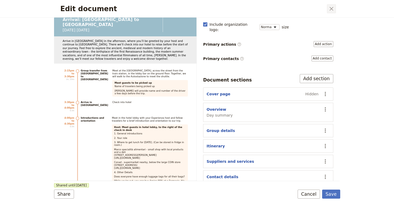
click at [327, 8] on button "​" at bounding box center [331, 8] width 9 height 9
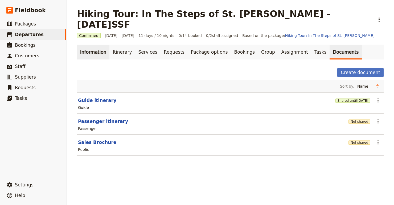
click at [92, 45] on link "Information" at bounding box center [93, 52] width 32 height 15
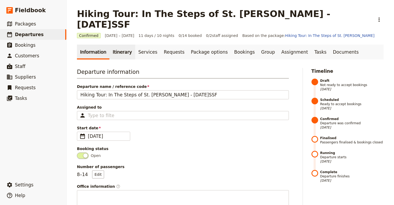
click at [121, 45] on link "Itinerary" at bounding box center [122, 52] width 26 height 15
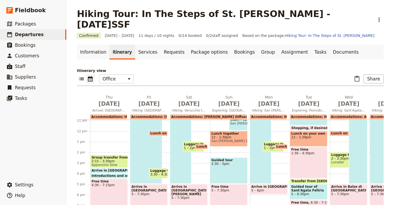
scroll to position [126, 0]
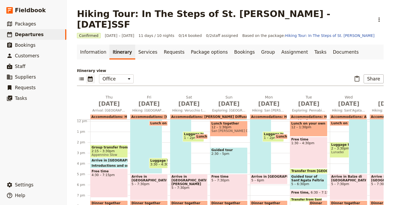
click at [115, 146] on span "Group transfer from [GEOGRAPHIC_DATA] to [GEOGRAPHIC_DATA]" at bounding box center [109, 148] width 35 height 4
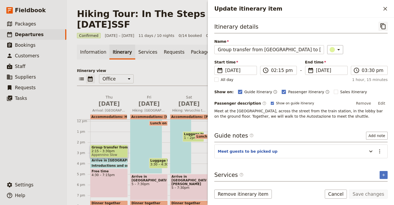
click at [366, 26] on icon "Copy itinerary item" at bounding box center [383, 26] width 6 height 6
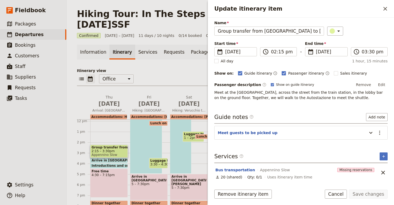
scroll to position [0, 0]
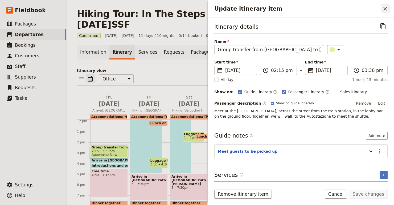
click at [366, 6] on icon "Close drawer" at bounding box center [385, 9] width 6 height 6
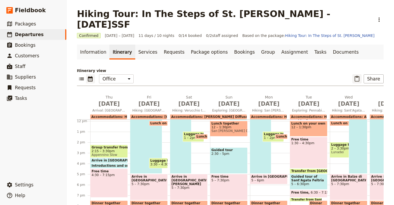
click at [359, 76] on icon "Paste itinerary item" at bounding box center [356, 79] width 5 height 6
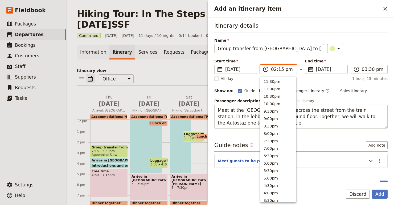
click at [280, 70] on input "02:15 pm" at bounding box center [282, 69] width 22 height 6
click at [281, 71] on input "02:15 pm" at bounding box center [282, 69] width 22 height 6
type input "02:00 pm"
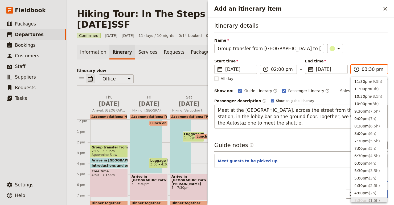
click at [366, 70] on input "03:30 pm" at bounding box center [373, 69] width 22 height 6
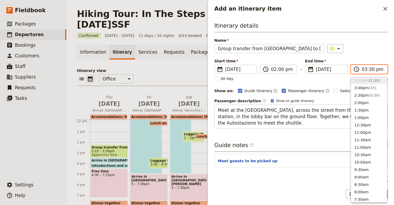
type input "02:30 pm"
click at [366, 36] on div "Itinerary details Name Group transfer from [GEOGRAPHIC_DATA] to [GEOGRAPHIC_DAT…" at bounding box center [300, 75] width 173 height 107
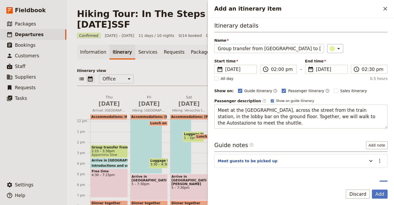
scroll to position [28, 0]
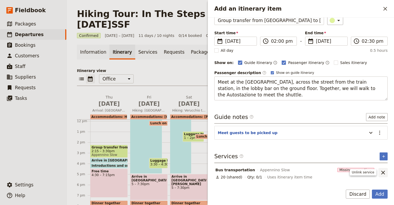
click at [366, 172] on icon "Unlink service" at bounding box center [383, 173] width 6 height 6
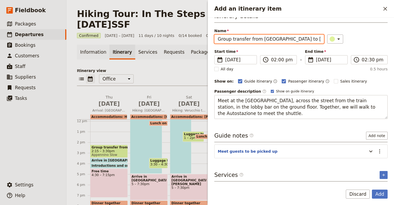
scroll to position [9, 0]
click at [366, 152] on icon "Add an itinerary item" at bounding box center [370, 152] width 6 height 6
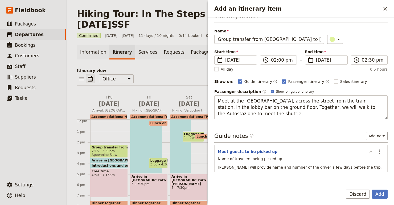
click at [366, 152] on icon "Add an itinerary item" at bounding box center [370, 152] width 6 height 6
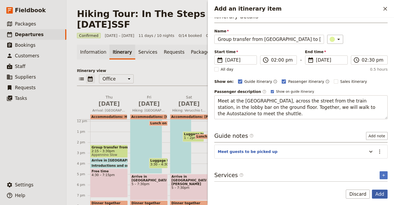
click at [366, 196] on button "Add" at bounding box center [380, 194] width 16 height 9
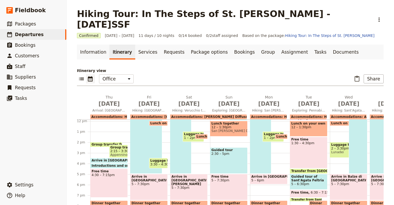
click at [95, 145] on span at bounding box center [105, 146] width 31 height 2
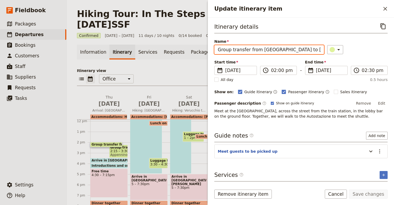
drag, startPoint x: 303, startPoint y: 48, endPoint x: 214, endPoint y: 48, distance: 89.4
click at [214, 48] on div "Itinerary details ​ Name Group transfer from [GEOGRAPHIC_DATA] to [GEOGRAPHIC_D…" at bounding box center [301, 100] width 186 height 164
type input "Meet for the group shuttle in [GEOGRAPHIC_DATA]"
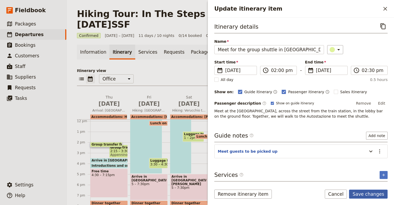
click at [363, 193] on button "Save changes" at bounding box center [368, 194] width 39 height 9
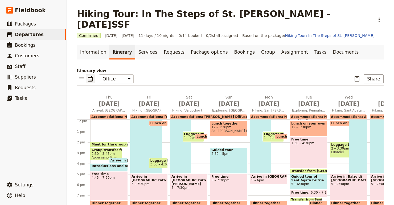
click at [116, 164] on span "Introductions and orientation" at bounding box center [120, 166] width 56 height 4
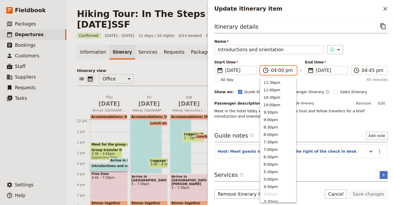
click at [278, 72] on input "04:00 pm" at bounding box center [282, 70] width 22 height 6
click at [280, 73] on input "04:00 pm" at bounding box center [282, 70] width 22 height 6
type input "04:30 pm"
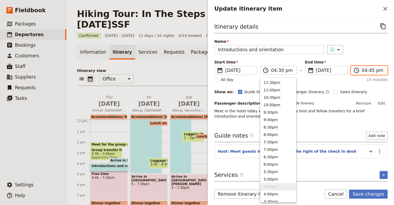
click at [365, 69] on input "04:45 pm" at bounding box center [373, 70] width 22 height 6
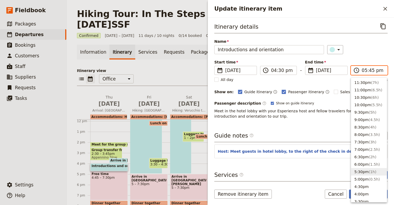
type input "05:00 pm"
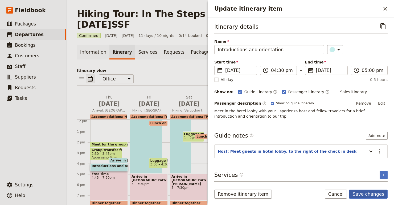
click at [366, 196] on button "Save changes" at bounding box center [368, 194] width 39 height 9
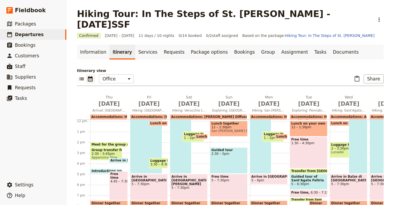
click at [121, 172] on span "Free time" at bounding box center [118, 175] width 16 height 7
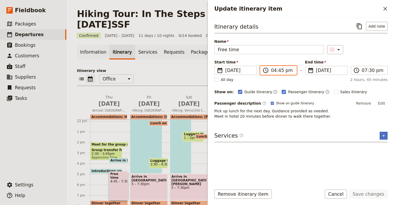
click at [276, 72] on input "04:45 pm" at bounding box center [282, 70] width 22 height 6
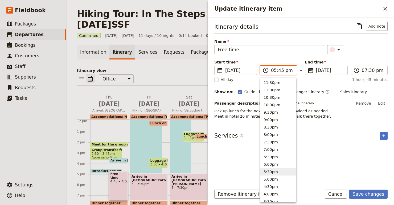
type input "05:00 pm"
click at [366, 57] on div "Itinerary details ​ Add note Name Free time ​ Start time ​ [DATE] [DATE] [DATE]…" at bounding box center [300, 70] width 173 height 97
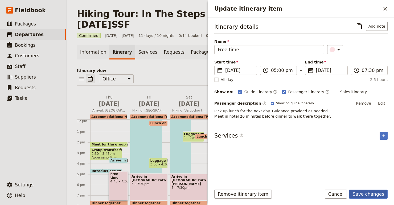
click at [362, 192] on button "Save changes" at bounding box center [368, 194] width 39 height 9
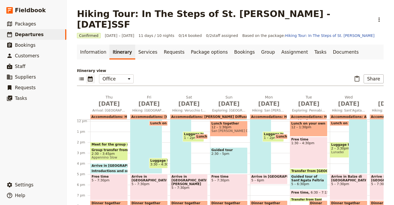
click at [114, 164] on span "Arrive in [GEOGRAPHIC_DATA]" at bounding box center [120, 166] width 56 height 4
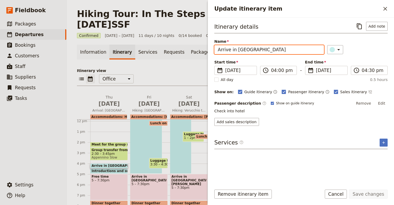
drag, startPoint x: 252, startPoint y: 52, endPoint x: 214, endPoint y: 49, distance: 38.2
click at [214, 49] on input "Arrive in [GEOGRAPHIC_DATA]" at bounding box center [269, 49] width 110 height 9
type input "Check into hotel"
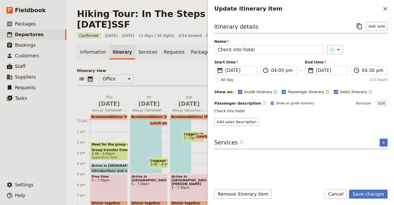
click at [366, 103] on button "Edit" at bounding box center [381, 104] width 12 height 8
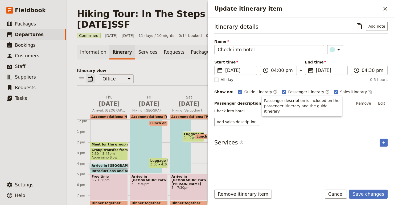
click at [255, 122] on div "Passenger description ​ Show on guide itinerary Remove Edit Check into hotel Ad…" at bounding box center [300, 113] width 173 height 27
click at [366, 103] on button "Edit" at bounding box center [381, 104] width 12 height 8
click at [267, 121] on div "Passenger description ​ Show on guide itinerary Remove Edit Check into hotel Ad…" at bounding box center [300, 113] width 173 height 27
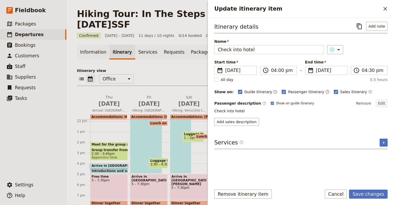
click at [366, 103] on button "Edit" at bounding box center [381, 104] width 12 height 8
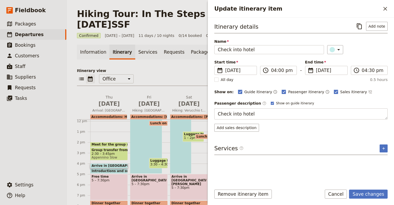
drag, startPoint x: 268, startPoint y: 111, endPoint x: 198, endPoint y: 108, distance: 70.6
click at [198, 110] on div "Hiking Tour: In The Steps of St. [PERSON_NAME] - [DATE]SSF ​ Confirmed [DATE] –…" at bounding box center [230, 102] width 327 height 205
click at [229, 116] on textarea "Arrive in [GEOGRAPHIC_DATA]" at bounding box center [300, 114] width 173 height 11
drag, startPoint x: 255, startPoint y: 119, endPoint x: 235, endPoint y: 116, distance: 20.2
click at [235, 116] on textarea "Arrive in [GEOGRAPHIC_DATA]" at bounding box center [300, 114] width 173 height 11
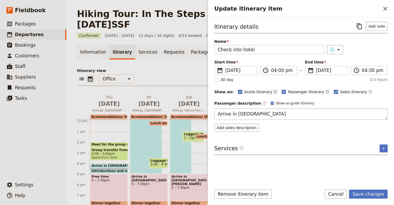
click at [216, 114] on textarea "Arrive in [GEOGRAPHIC_DATA]" at bounding box center [300, 114] width 173 height 11
drag, startPoint x: 216, startPoint y: 114, endPoint x: 255, endPoint y: 112, distance: 38.9
click at [255, 112] on textarea "Arrive in [GEOGRAPHIC_DATA]" at bounding box center [300, 114] width 173 height 11
type textarea "Check into the Hotel Card"
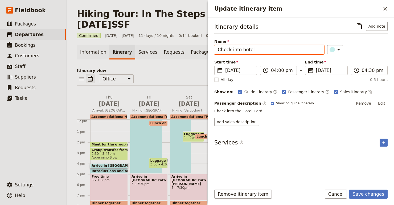
drag, startPoint x: 252, startPoint y: 51, endPoint x: 206, endPoint y: 52, distance: 45.2
click at [206, 52] on div "Hiking Tour: In The Steps of St. [PERSON_NAME] - [DATE]SSF ​ Confirmed [DATE] –…" at bounding box center [230, 102] width 327 height 205
type input "Arrival in [GEOGRAPHIC_DATA]"
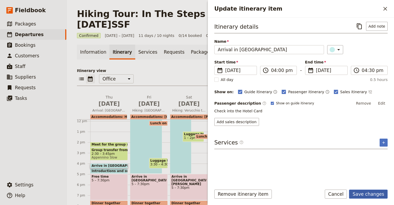
click at [366, 196] on button "Save changes" at bounding box center [368, 194] width 39 height 9
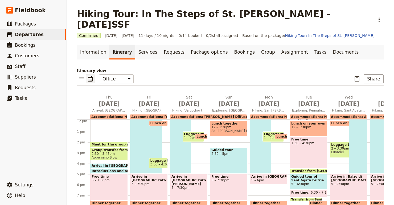
click at [118, 156] on span "Appennino Slow" at bounding box center [109, 158] width 35 height 4
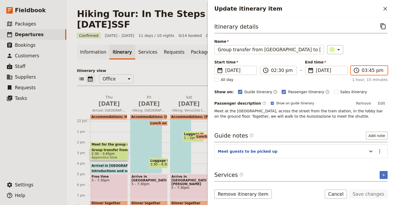
click at [365, 71] on input "03:45 pm" at bounding box center [373, 70] width 22 height 6
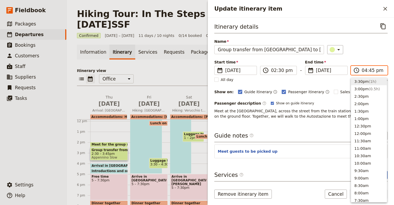
scroll to position [106, 0]
type input "04:00 pm"
click at [363, 49] on div "​" at bounding box center [357, 49] width 60 height 9
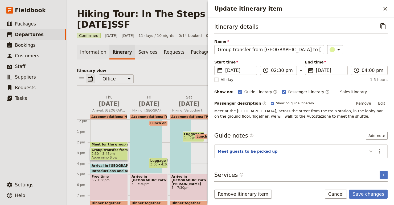
click at [366, 151] on icon "Update itinerary item" at bounding box center [370, 151] width 6 height 6
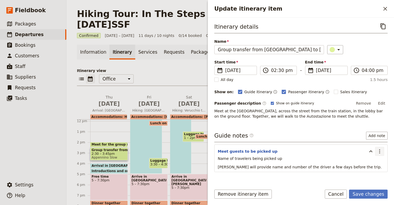
click at [366, 151] on icon "Actions" at bounding box center [379, 151] width 6 height 6
click at [366, 169] on span "Remove note" at bounding box center [368, 170] width 25 height 5
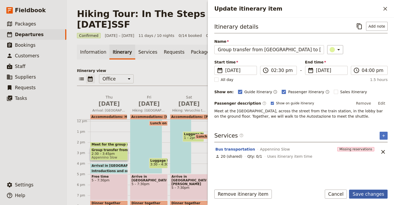
click at [366, 193] on button "Save changes" at bounding box center [368, 194] width 39 height 9
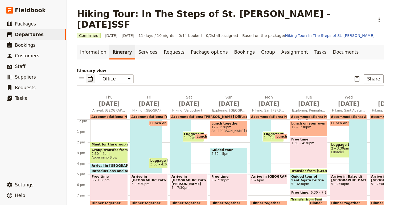
click at [115, 145] on span at bounding box center [108, 146] width 37 height 2
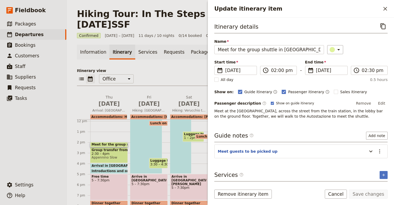
click at [366, 14] on div "Update itinerary item ​" at bounding box center [301, 9] width 186 height 18
click at [366, 10] on icon "Close drawer" at bounding box center [385, 9] width 4 height 4
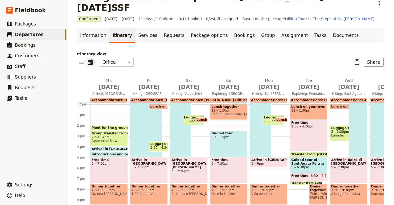
scroll to position [18, 0]
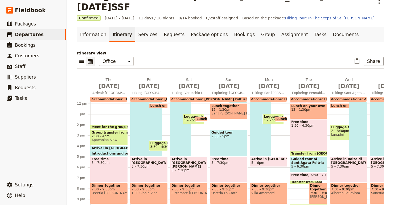
click at [106, 135] on span "2:30 – 4pm" at bounding box center [109, 137] width 35 height 4
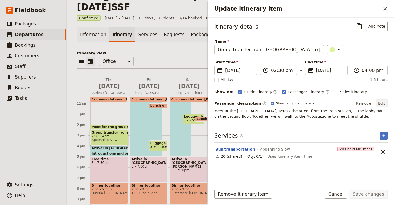
click at [366, 105] on button "Edit" at bounding box center [381, 104] width 12 height 8
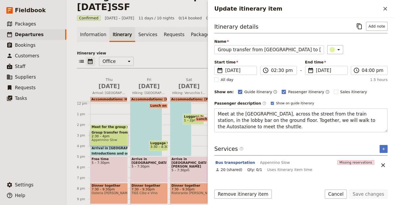
drag, startPoint x: 334, startPoint y: 121, endPoint x: 212, endPoint y: 110, distance: 122.6
click at [212, 111] on div "Itinerary details ​ Add note Name Group transfer from [GEOGRAPHIC_DATA] to [GEO…" at bounding box center [301, 100] width 186 height 164
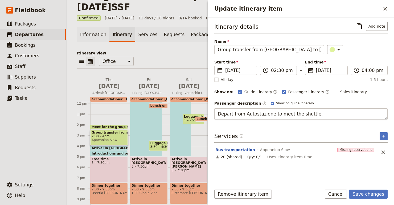
click at [274, 115] on textarea "Depart from Autostazione to meet the shuttle." at bounding box center [300, 114] width 173 height 11
drag, startPoint x: 274, startPoint y: 115, endPoint x: 321, endPoint y: 116, distance: 47.1
click at [321, 116] on textarea "Depart from Autostazione to meet the shuttle." at bounding box center [300, 114] width 173 height 11
type textarea "Depart from Autostazione for transfer to [GEOGRAPHIC_DATA]"
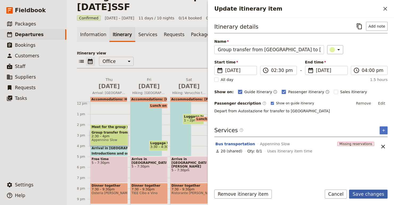
click at [366, 195] on button "Save changes" at bounding box center [368, 194] width 39 height 9
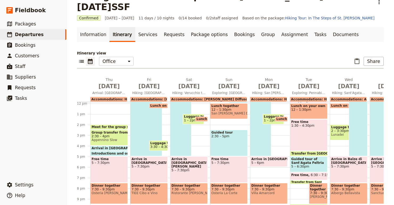
click at [110, 149] on span at bounding box center [108, 150] width 37 height 2
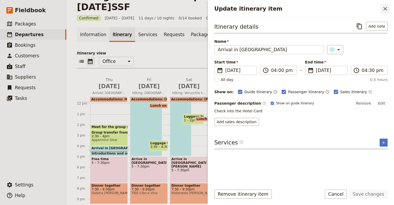
click at [366, 6] on icon "Close drawer" at bounding box center [385, 9] width 6 height 6
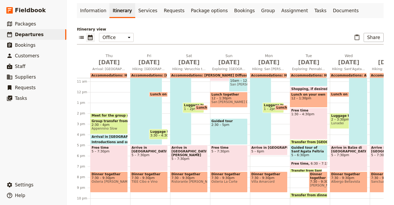
scroll to position [114, 0]
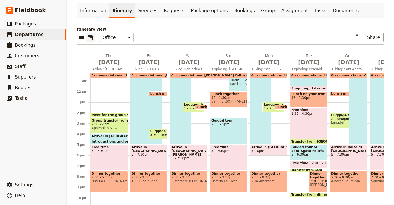
click at [111, 137] on span at bounding box center [108, 138] width 37 height 2
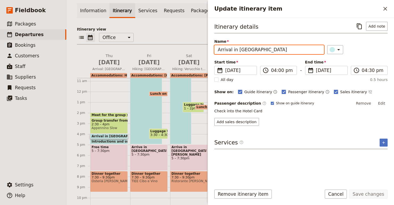
click at [231, 52] on input "Arrival in [GEOGRAPHIC_DATA]" at bounding box center [269, 49] width 110 height 9
type input "Arrive in [GEOGRAPHIC_DATA]"
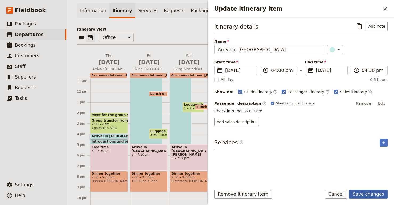
click at [361, 193] on button "Save changes" at bounding box center [368, 194] width 39 height 9
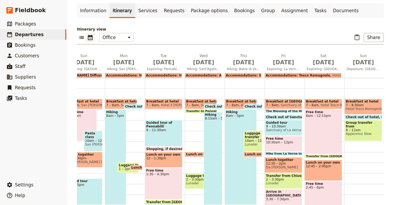
scroll to position [0, 148]
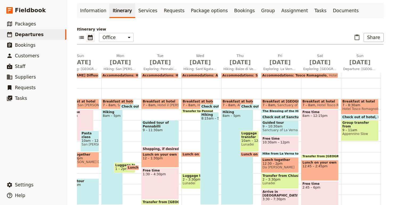
click at [363, 121] on span "Group transfer from [GEOGRAPHIC_DATA] to [GEOGRAPHIC_DATA]" at bounding box center [359, 124] width 35 height 7
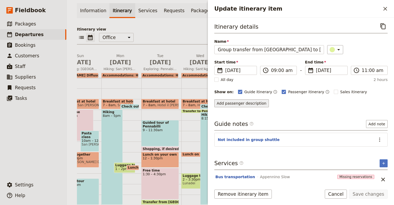
click at [256, 104] on button "Add passenger description" at bounding box center [241, 104] width 55 height 8
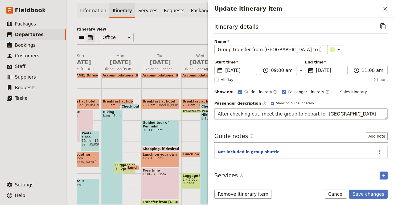
click at [289, 115] on textarea "After checking out, meet the group to depart for [GEOGRAPHIC_DATA]" at bounding box center [300, 114] width 173 height 11
click at [284, 114] on textarea "After checking out, meet the group to depart for [GEOGRAPHIC_DATA]" at bounding box center [300, 114] width 173 height 11
click at [347, 115] on textarea "After checking out, meet the shuttle to depart for [GEOGRAPHIC_DATA]" at bounding box center [300, 114] width 173 height 11
click at [291, 116] on textarea "After checking out, meet the shuttle to depart for [GEOGRAPHIC_DATA]" at bounding box center [300, 114] width 173 height 11
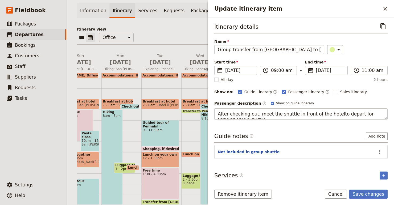
type textarea "After checking out, meet the shuttle in front of the hotel to depart for [GEOGR…"
click at [366, 195] on button "Save changes" at bounding box center [368, 194] width 39 height 9
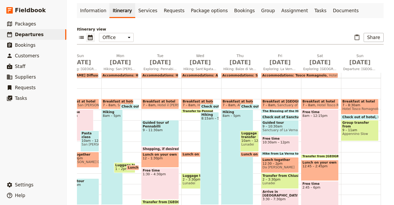
click at [364, 121] on span "Group transfer from [GEOGRAPHIC_DATA] to [GEOGRAPHIC_DATA]" at bounding box center [359, 124] width 35 height 7
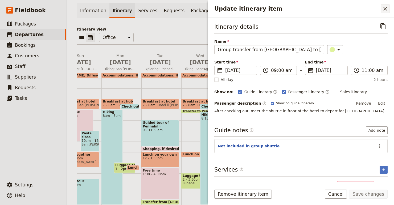
click at [366, 8] on icon "Close drawer" at bounding box center [385, 9] width 6 height 6
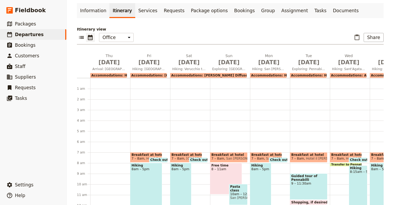
scroll to position [0, 0]
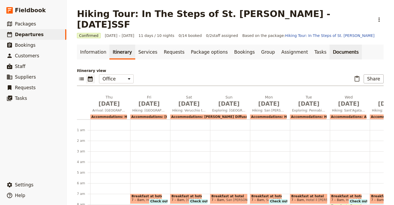
click at [329, 45] on link "Documents" at bounding box center [345, 52] width 32 height 15
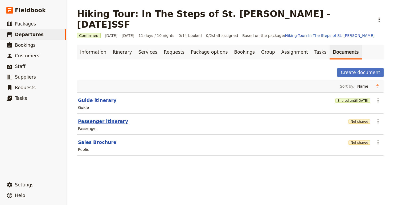
click at [99, 118] on button "Passenger itinerary" at bounding box center [103, 121] width 50 height 6
select select "PASSENGER"
select select "RUN_SHEET"
select select "DEFAULT"
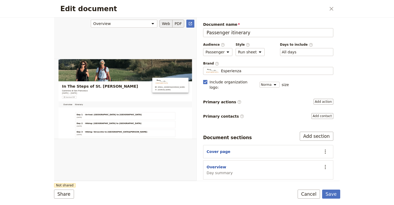
click at [178, 25] on button "PDF" at bounding box center [178, 24] width 12 height 8
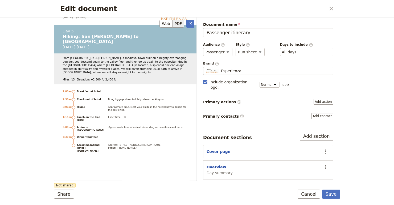
scroll to position [1824, 0]
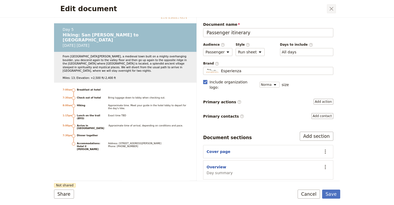
click at [331, 9] on icon "Close dialog" at bounding box center [331, 9] width 4 height 4
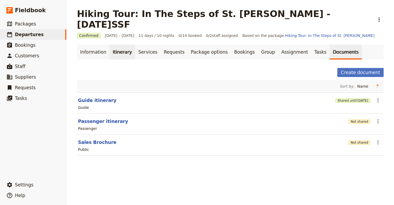
click at [114, 45] on link "Itinerary" at bounding box center [122, 52] width 26 height 15
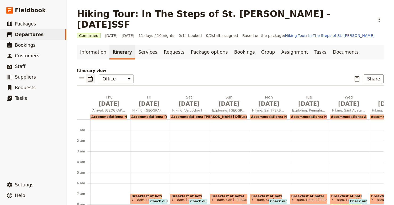
scroll to position [69, 0]
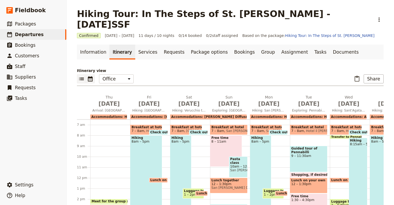
click at [80, 76] on icon "List view" at bounding box center [81, 79] width 6 height 6
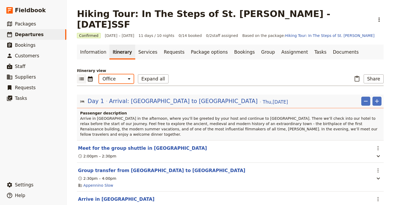
click at [123, 74] on select "Office Guide Passenger Sales" at bounding box center [116, 78] width 35 height 9
select select "PASSENGER"
click at [99, 74] on select "Office Guide Passenger Sales" at bounding box center [116, 78] width 35 height 9
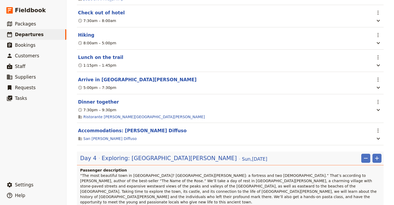
scroll to position [633, 0]
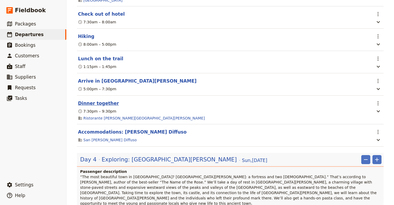
click at [94, 100] on button "Dinner together" at bounding box center [98, 103] width 41 height 6
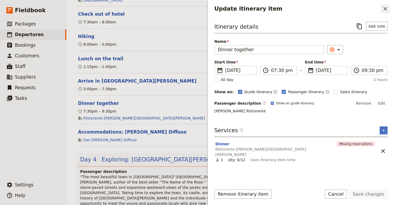
click at [366, 8] on icon "Close drawer" at bounding box center [385, 9] width 6 height 6
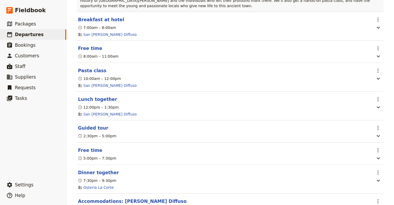
scroll to position [859, 0]
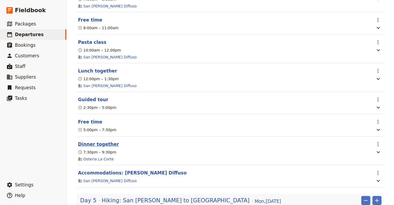
click at [103, 141] on button "Dinner together" at bounding box center [98, 144] width 41 height 6
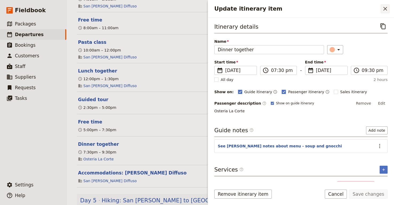
click at [366, 9] on icon "Close drawer" at bounding box center [385, 9] width 4 height 4
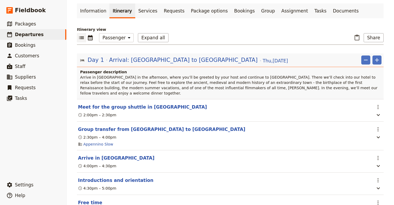
scroll to position [0, 0]
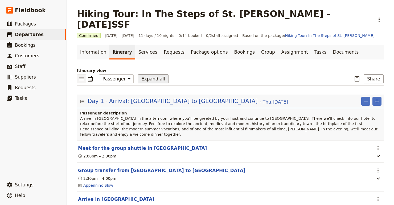
click at [151, 74] on button "Expand all" at bounding box center [153, 78] width 31 height 9
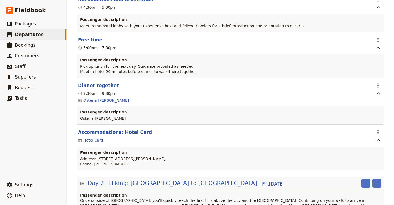
scroll to position [282, 0]
click at [85, 36] on button "Free time" at bounding box center [90, 39] width 24 height 6
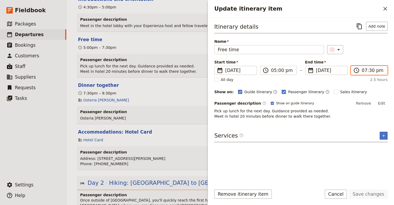
click at [366, 70] on input "07:30 pm" at bounding box center [373, 70] width 22 height 6
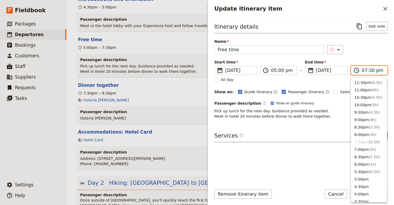
click at [366, 71] on input "07:30 pm" at bounding box center [373, 70] width 22 height 6
type input "07:00 pm"
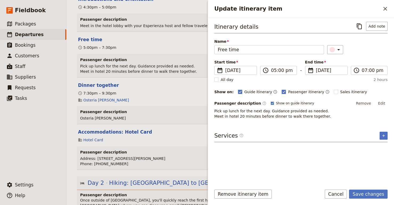
click at [366, 53] on div "Itinerary details ​ Add note Name Free time ​ Start time ​ [DATE] [DATE] [DATE]…" at bounding box center [301, 100] width 186 height 164
click at [361, 197] on button "Save changes" at bounding box center [368, 194] width 39 height 9
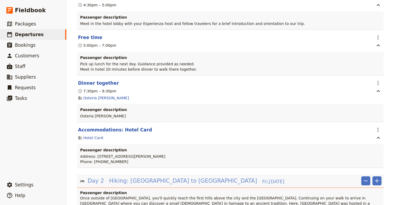
scroll to position [272, 0]
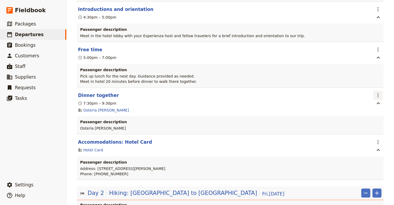
click at [366, 92] on icon "Actions" at bounding box center [378, 95] width 6 height 6
click at [350, 90] on span "Edit this itinerary item" at bounding box center [353, 87] width 42 height 5
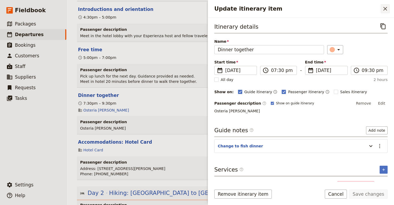
click at [366, 10] on icon "Close drawer" at bounding box center [385, 9] width 4 height 4
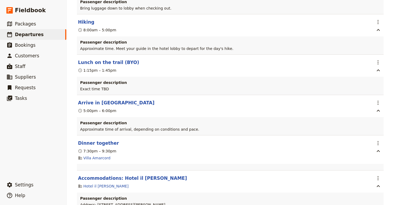
scroll to position [1704, 0]
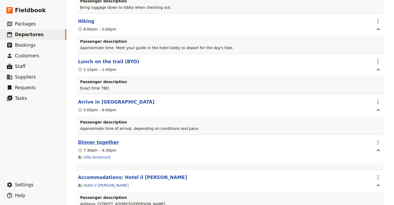
click at [100, 139] on button "Dinner together" at bounding box center [98, 142] width 41 height 6
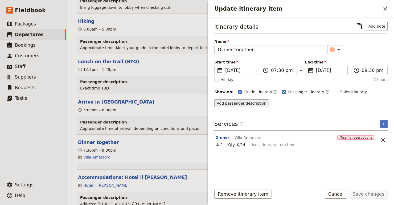
click at [255, 105] on button "Add passenger description" at bounding box center [241, 104] width 55 height 8
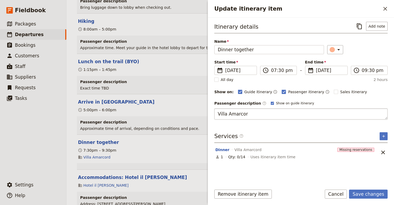
type textarea "Villa Amarcord"
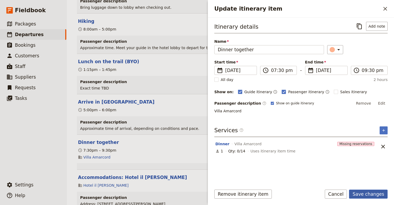
click at [366, 193] on button "Save changes" at bounding box center [368, 194] width 39 height 9
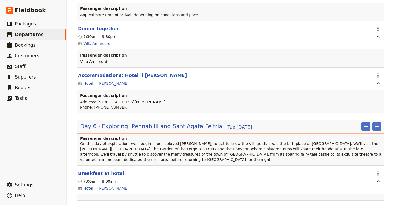
scroll to position [1791, 0]
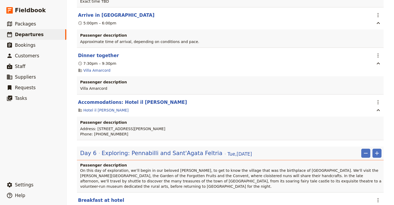
click at [98, 48] on section "Dinner together ​ 7:30pm – 9:30pm Villa Amarcord Passenger description Villa Am…" at bounding box center [230, 71] width 306 height 47
click at [366, 52] on icon "Actions" at bounding box center [378, 55] width 6 height 6
click at [362, 39] on span "Edit this itinerary item" at bounding box center [353, 39] width 42 height 5
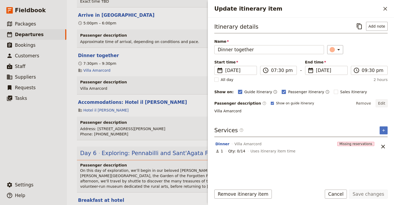
click at [366, 103] on button "Edit" at bounding box center [381, 104] width 12 height 8
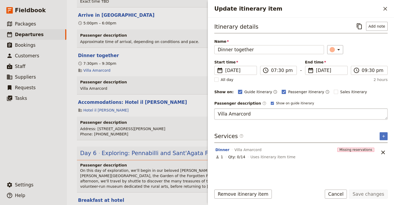
click at [217, 112] on textarea "Villa Amarcord" at bounding box center [300, 114] width 173 height 11
type textarea "at [GEOGRAPHIC_DATA]"
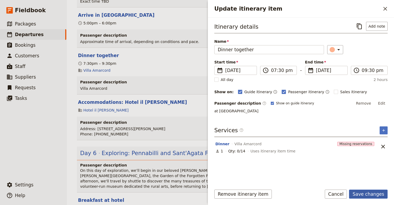
click at [366, 194] on button "Save changes" at bounding box center [368, 194] width 39 height 9
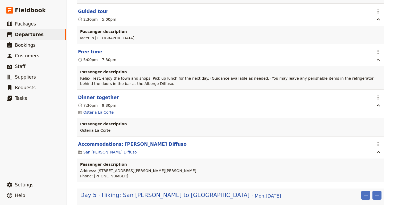
scroll to position [1395, 0]
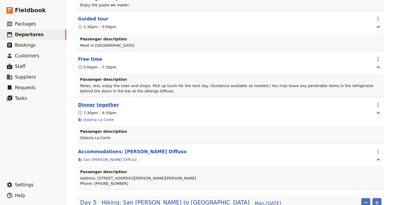
click at [97, 102] on button "Dinner together" at bounding box center [98, 105] width 41 height 6
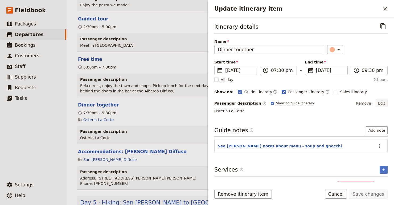
click at [366, 103] on button "Edit" at bounding box center [381, 104] width 12 height 8
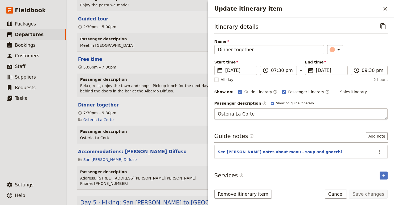
click at [217, 114] on textarea "Osteria La Corte" at bounding box center [300, 114] width 173 height 11
type textarea "at [GEOGRAPHIC_DATA]"
click at [366, 193] on button "Save changes" at bounding box center [368, 194] width 39 height 9
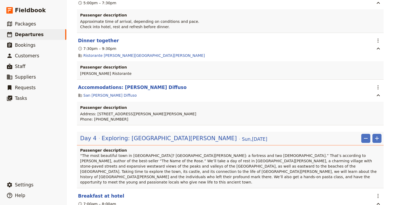
scroll to position [1039, 0]
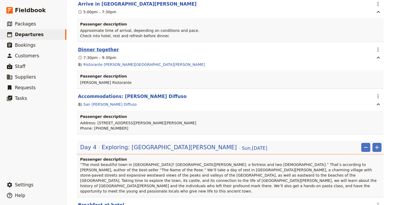
click at [106, 47] on button "Dinner together" at bounding box center [98, 50] width 41 height 6
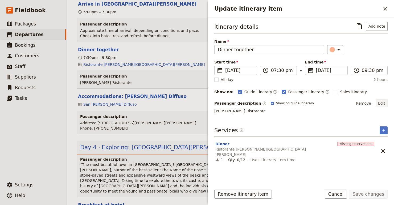
click at [366, 100] on button "Edit" at bounding box center [381, 104] width 12 height 8
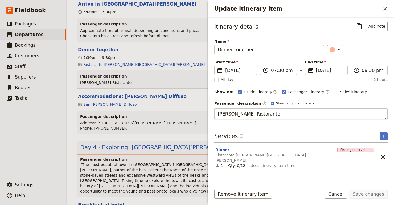
click at [217, 115] on textarea "[PERSON_NAME] Ristorante" at bounding box center [300, 114] width 173 height 11
type textarea "at [PERSON_NAME][GEOGRAPHIC_DATA]"
click at [363, 195] on button "Save changes" at bounding box center [368, 194] width 39 height 9
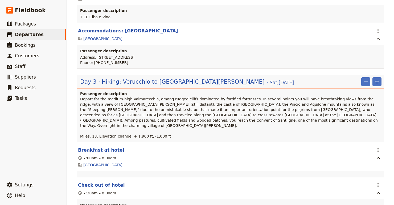
scroll to position [676, 0]
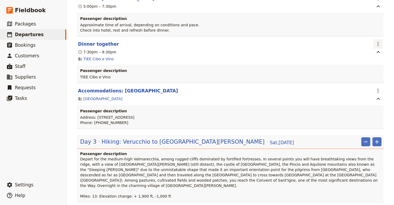
click at [366, 41] on icon "Actions" at bounding box center [378, 44] width 6 height 6
click at [366, 37] on span "Edit this itinerary item" at bounding box center [353, 37] width 42 height 5
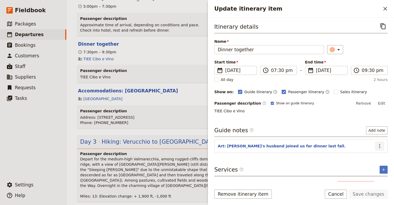
click at [366, 145] on icon "Actions" at bounding box center [379, 146] width 1 height 4
click at [366, 158] on span "Edit note" at bounding box center [368, 157] width 25 height 5
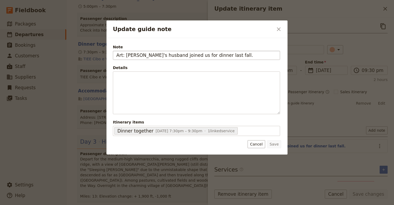
drag, startPoint x: 126, startPoint y: 56, endPoint x: 114, endPoint y: 56, distance: 12.0
click at [114, 56] on input "Art: [PERSON_NAME]'s husband joined us for dinner last fall." at bounding box center [196, 55] width 167 height 9
click at [158, 56] on input "[PERSON_NAME]'s husband joined us for dinner last fall." at bounding box center [196, 55] width 167 height 9
click at [208, 56] on input "[PERSON_NAME]'s husband has joined us for dinner last fall." at bounding box center [196, 55] width 167 height 9
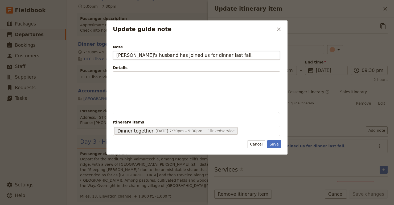
drag, startPoint x: 208, startPoint y: 56, endPoint x: 221, endPoint y: 55, distance: 12.9
click at [221, 55] on input "[PERSON_NAME]'s husband has joined us for dinner last fall." at bounding box center [196, 55] width 167 height 9
type input "[PERSON_NAME]'s husband has joined us for dinner on this night"
click at [271, 148] on button "Save" at bounding box center [274, 144] width 14 height 8
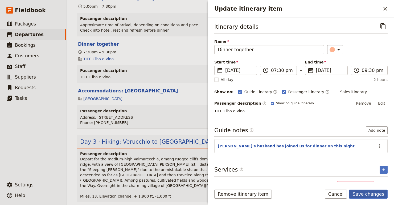
click at [366, 198] on button "Save changes" at bounding box center [368, 194] width 39 height 9
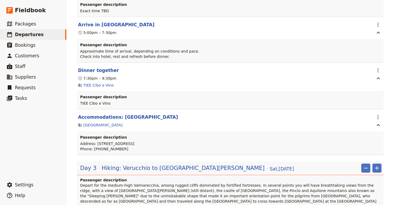
scroll to position [637, 0]
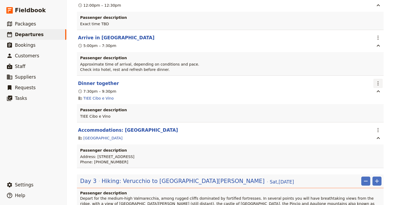
click at [366, 80] on icon "Actions" at bounding box center [378, 83] width 6 height 6
click at [366, 76] on span "Edit this itinerary item" at bounding box center [353, 76] width 42 height 5
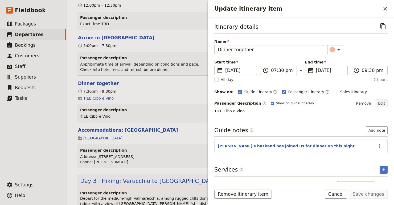
click at [366, 104] on button "Edit" at bounding box center [381, 104] width 12 height 8
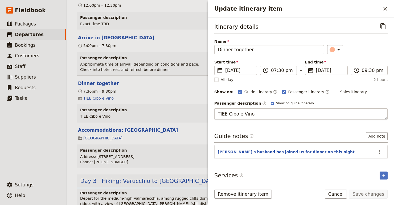
click at [218, 115] on textarea "TIEE Cibo e Vino" at bounding box center [300, 114] width 173 height 11
type textarea "at TIEE Cibo e Vino"
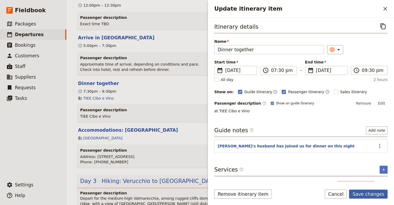
click at [366, 198] on button "Save changes" at bounding box center [368, 194] width 39 height 9
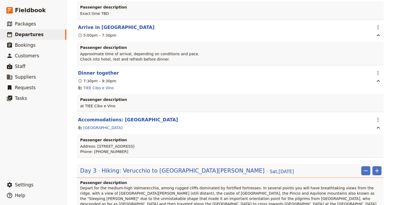
scroll to position [634, 0]
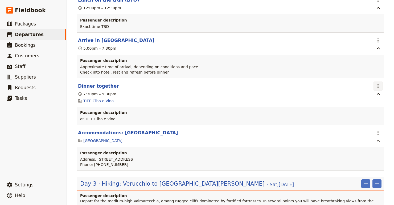
click at [366, 83] on icon "Actions" at bounding box center [378, 86] width 6 height 6
click at [358, 79] on span "Edit this itinerary item" at bounding box center [353, 79] width 42 height 5
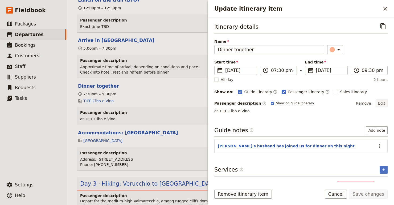
click at [366, 102] on button "Edit" at bounding box center [381, 104] width 12 height 8
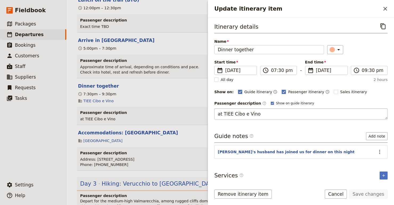
click at [219, 114] on textarea "at TIEE Cibo e Vino" at bounding box center [300, 114] width 173 height 11
type textarea "At TIEE Cibo e Vino"
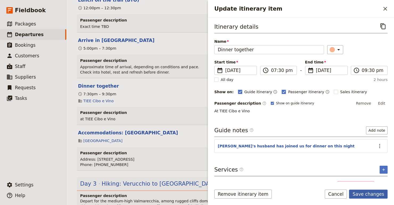
click at [366, 196] on button "Save changes" at bounding box center [368, 194] width 39 height 9
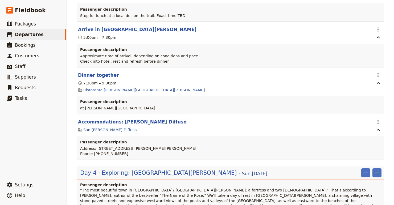
scroll to position [1016, 0]
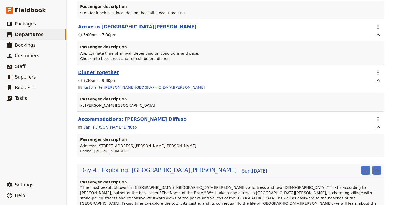
click at [96, 69] on button "Dinner together" at bounding box center [98, 72] width 41 height 6
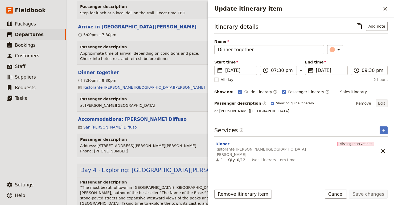
click at [366, 103] on button "Edit" at bounding box center [381, 104] width 12 height 8
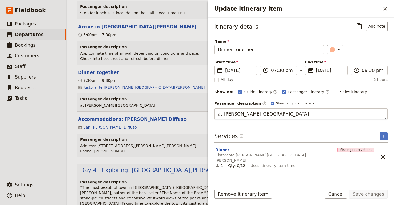
click at [221, 112] on textarea "at [PERSON_NAME][GEOGRAPHIC_DATA]" at bounding box center [300, 114] width 173 height 11
type textarea "At [PERSON_NAME][GEOGRAPHIC_DATA]"
click at [366, 193] on button "Save changes" at bounding box center [368, 194] width 39 height 9
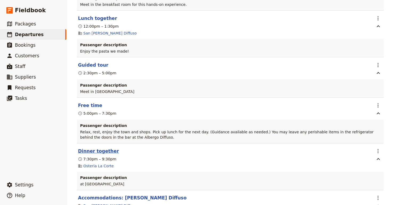
scroll to position [1353, 0]
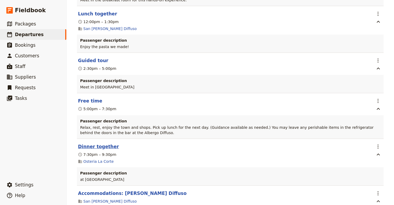
click at [101, 144] on button "Dinner together" at bounding box center [98, 147] width 41 height 6
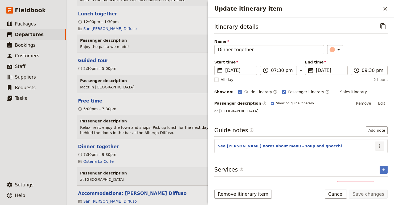
click at [366, 144] on icon "Actions" at bounding box center [379, 146] width 6 height 6
click at [366, 104] on button "Edit" at bounding box center [381, 104] width 12 height 8
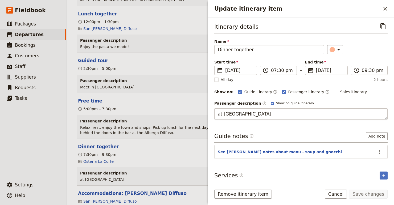
click at [216, 113] on textarea "at [GEOGRAPHIC_DATA]" at bounding box center [300, 114] width 173 height 11
type textarea "At Osteria La Corte"
click at [361, 196] on button "Save changes" at bounding box center [368, 194] width 39 height 9
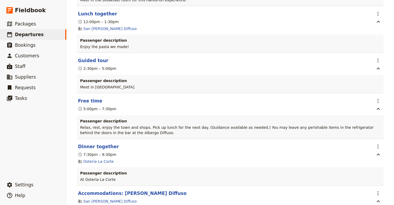
click at [152, 159] on div "Osteria La Corte" at bounding box center [224, 162] width 294 height 6
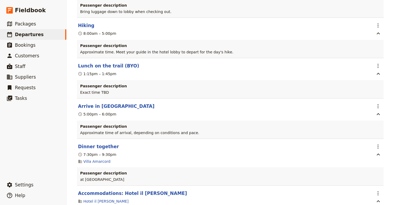
scroll to position [1701, 0]
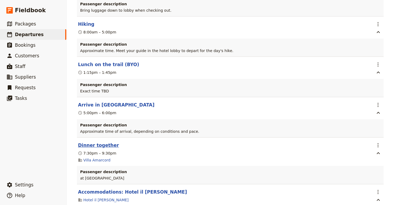
click at [101, 142] on button "Dinner together" at bounding box center [98, 145] width 41 height 6
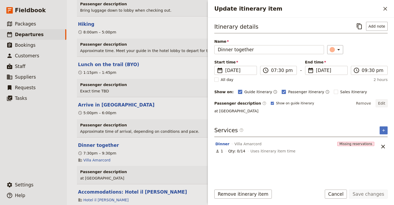
click at [366, 103] on button "Edit" at bounding box center [381, 104] width 12 height 8
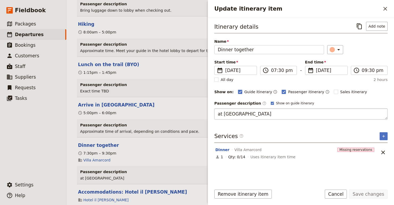
click at [222, 116] on textarea "at [GEOGRAPHIC_DATA]" at bounding box center [300, 114] width 173 height 11
type textarea "At [GEOGRAPHIC_DATA]"
click at [366, 193] on button "Save changes" at bounding box center [368, 194] width 39 height 9
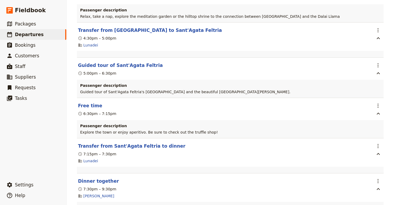
scroll to position [2149, 0]
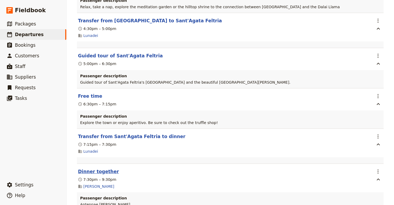
click at [102, 169] on button "Dinner together" at bounding box center [98, 172] width 41 height 6
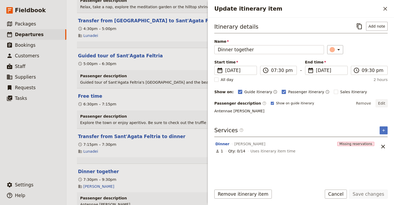
click at [366, 104] on button "Edit" at bounding box center [381, 104] width 12 height 8
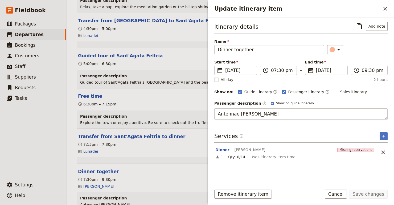
click at [215, 115] on textarea "Antennae [PERSON_NAME]" at bounding box center [300, 114] width 173 height 11
type textarea "At [GEOGRAPHIC_DATA] [PERSON_NAME]"
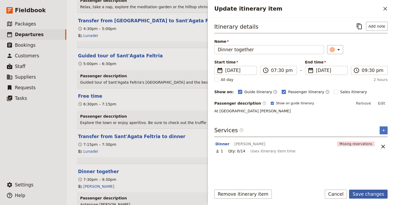
click at [362, 193] on button "Save changes" at bounding box center [368, 194] width 39 height 9
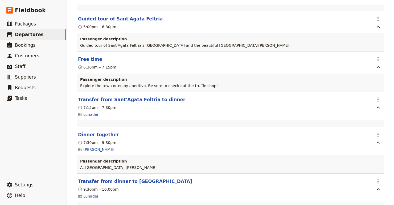
scroll to position [2187, 0]
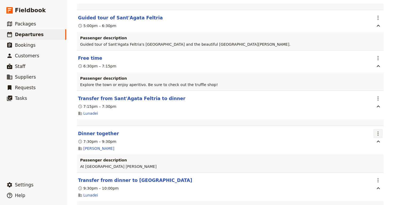
click at [366, 131] on icon "Actions" at bounding box center [378, 134] width 6 height 6
click at [366, 121] on span "Edit this itinerary item" at bounding box center [353, 120] width 42 height 5
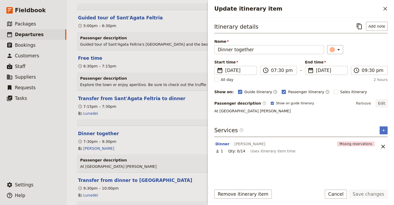
click at [366, 103] on button "Edit" at bounding box center [381, 104] width 12 height 8
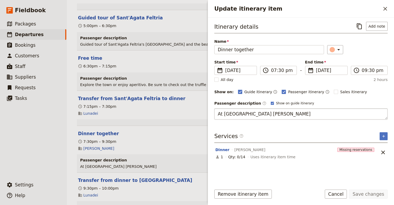
click at [265, 116] on textarea "At [GEOGRAPHIC_DATA] [PERSON_NAME]" at bounding box center [300, 114] width 173 height 11
click at [260, 116] on textarea "At [GEOGRAPHIC_DATA] [PERSON_NAME]" at bounding box center [300, 114] width 173 height 11
type textarea "At [GEOGRAPHIC_DATA] [PERSON_NAME]"
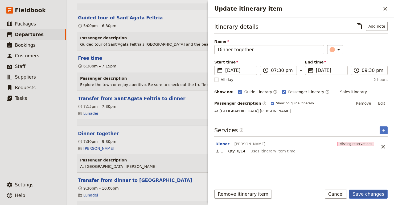
click at [366, 191] on button "Save changes" at bounding box center [368, 194] width 39 height 9
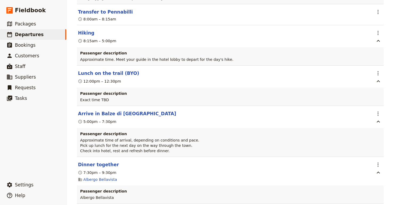
scroll to position [2583, 0]
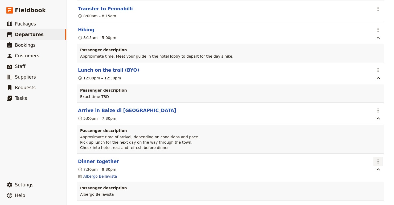
click at [366, 159] on icon "Actions" at bounding box center [378, 162] width 6 height 6
click at [348, 146] on span "Edit this itinerary item" at bounding box center [353, 144] width 42 height 5
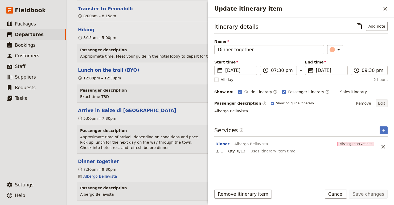
click at [366, 103] on button "Edit" at bounding box center [381, 104] width 12 height 8
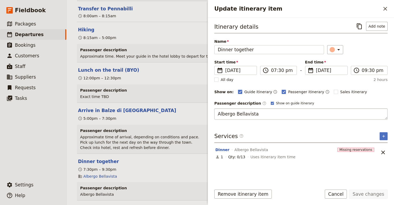
click at [220, 115] on textarea "Albergo Bellavista" at bounding box center [300, 114] width 173 height 11
type textarea "At Albergo Bellavista"
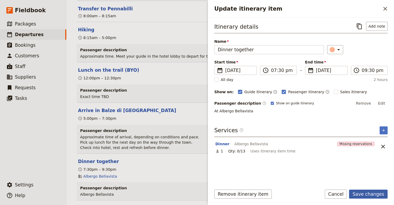
click at [366, 194] on button "Save changes" at bounding box center [368, 194] width 39 height 9
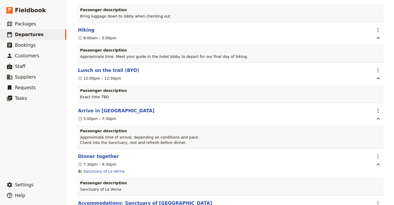
scroll to position [2952, 0]
click at [94, 153] on button "Dinner together" at bounding box center [98, 156] width 41 height 6
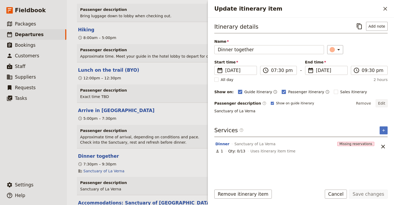
click at [366, 106] on button "Edit" at bounding box center [381, 104] width 12 height 8
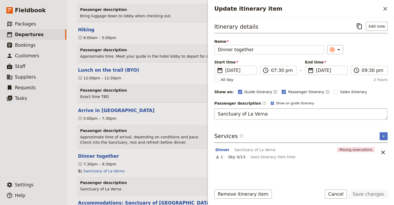
click at [216, 112] on textarea "Sanctuary of La Verna" at bounding box center [300, 114] width 173 height 11
type textarea "At the [GEOGRAPHIC_DATA]"
click at [366, 197] on button "Save changes" at bounding box center [368, 194] width 39 height 9
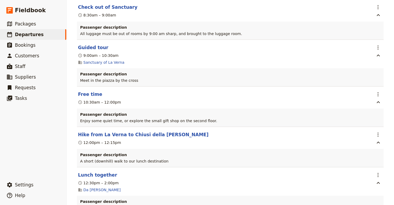
scroll to position [3314, 0]
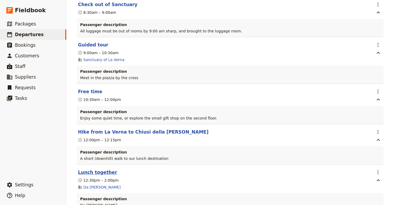
click at [106, 169] on button "Lunch together" at bounding box center [97, 172] width 39 height 6
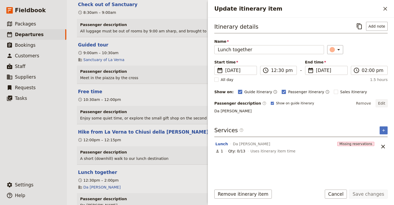
click at [366, 104] on button "Edit" at bounding box center [381, 104] width 12 height 8
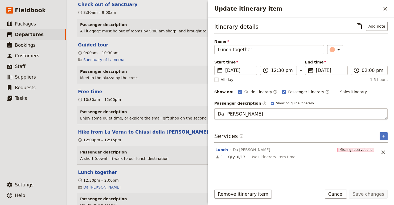
click at [215, 113] on textarea "Da [PERSON_NAME]" at bounding box center [300, 114] width 173 height 11
type textarea "At Da [PERSON_NAME]"
click at [366, 197] on button "Save changes" at bounding box center [368, 194] width 39 height 9
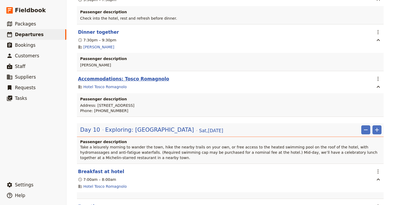
scroll to position [3574, 0]
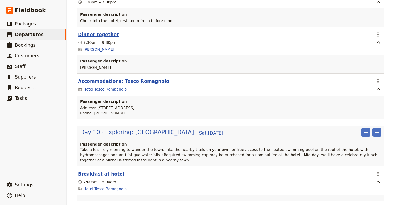
click at [105, 31] on button "Dinner together" at bounding box center [98, 34] width 41 height 6
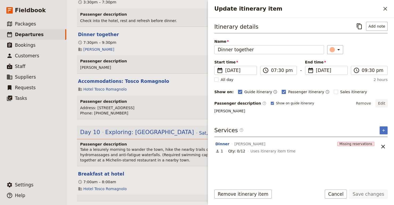
click at [366, 107] on button "Edit" at bounding box center [381, 104] width 12 height 8
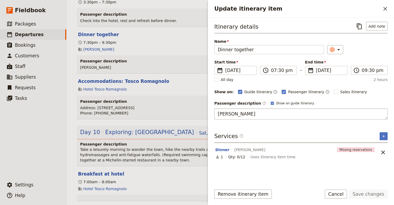
click at [217, 115] on textarea "[PERSON_NAME]" at bounding box center [300, 114] width 173 height 11
click at [270, 111] on textarea "At [PERSON_NAME]" at bounding box center [300, 114] width 173 height 11
type textarea "At [PERSON_NAME], in the hotel"
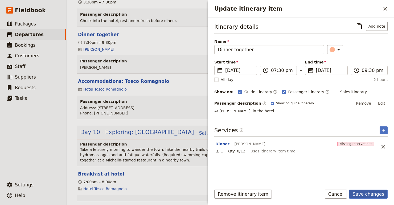
click at [364, 196] on button "Save changes" at bounding box center [368, 194] width 39 height 9
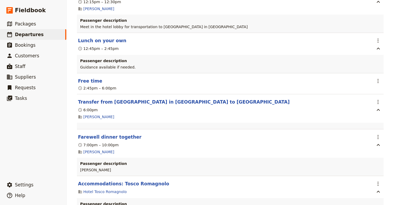
scroll to position [3841, 0]
click at [117, 134] on button "Farewell dinner together" at bounding box center [110, 137] width 64 height 6
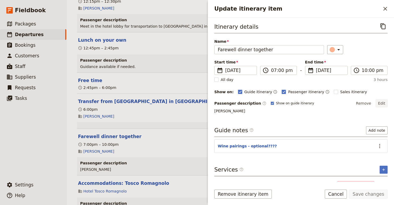
click at [366, 102] on button "Edit" at bounding box center [381, 104] width 12 height 8
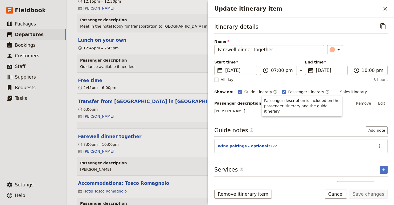
click at [214, 115] on div "Itinerary details ​ Name Farewell dinner together ​ Start time ​ [DATE] [DATE] …" at bounding box center [301, 100] width 186 height 164
click at [215, 114] on p "[PERSON_NAME]" at bounding box center [300, 111] width 173 height 5
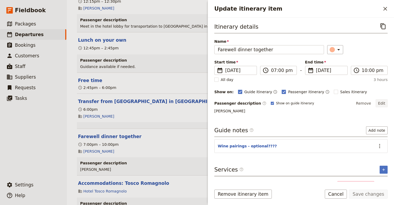
click at [366, 103] on button "Edit" at bounding box center [381, 104] width 12 height 8
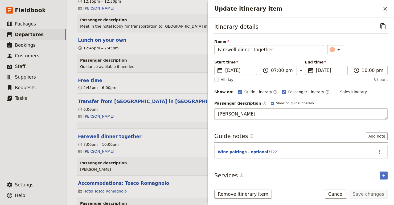
click at [217, 114] on textarea "[PERSON_NAME]" at bounding box center [300, 114] width 173 height 11
click at [261, 115] on textarea "At [PERSON_NAME][GEOGRAPHIC_DATA]" at bounding box center [300, 114] width 173 height 11
click at [230, 117] on textarea "At [PERSON_NAME][GEOGRAPHIC_DATA]" at bounding box center [300, 114] width 173 height 11
click at [248, 114] on textarea "At daGorini" at bounding box center [300, 114] width 173 height 11
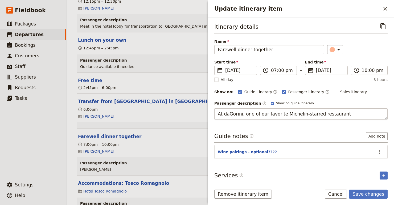
type textarea "At daGorini, one of our favorite Michelin-starred restaurants"
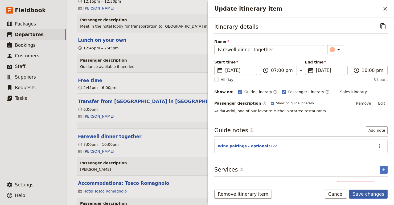
click at [359, 194] on button "Save changes" at bounding box center [368, 194] width 39 height 9
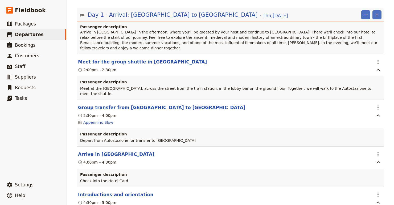
scroll to position [0, 0]
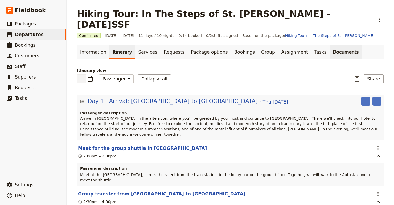
click at [329, 46] on link "Documents" at bounding box center [345, 52] width 32 height 15
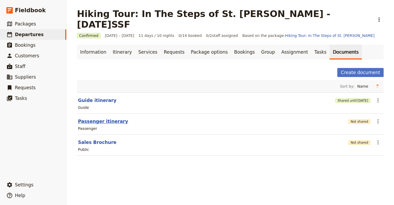
click at [93, 118] on button "Passenger itinerary" at bounding box center [103, 121] width 50 height 6
select select "PASSENGER"
select select "RUN_SHEET"
select select "DEFAULT"
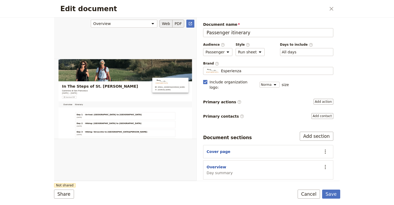
click at [178, 24] on button "PDF" at bounding box center [178, 24] width 12 height 8
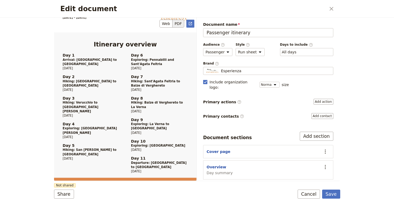
scroll to position [328, 0]
click at [330, 11] on icon "Close dialog" at bounding box center [331, 9] width 6 height 6
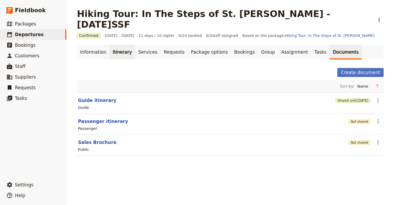
drag, startPoint x: 114, startPoint y: 42, endPoint x: 117, endPoint y: 44, distance: 3.8
click at [114, 45] on link "Itinerary" at bounding box center [122, 52] width 26 height 15
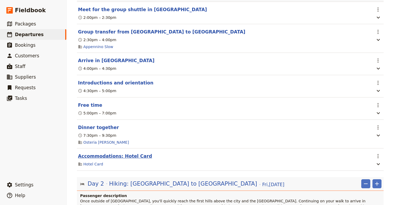
scroll to position [140, 0]
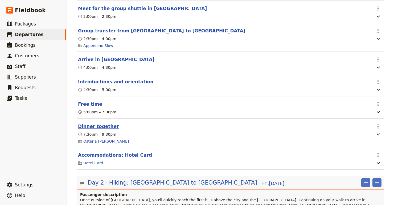
click at [94, 123] on button "Dinner together" at bounding box center [98, 126] width 41 height 6
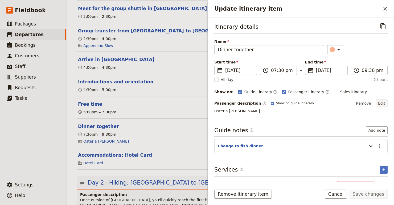
click at [366, 102] on button "Edit" at bounding box center [381, 104] width 12 height 8
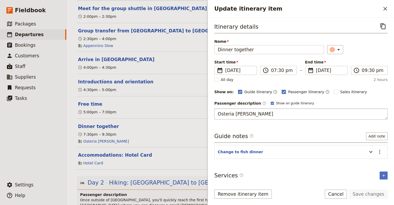
click at [216, 114] on textarea "Osteria [PERSON_NAME]" at bounding box center [300, 114] width 173 height 11
type textarea "At [GEOGRAPHIC_DATA][PERSON_NAME]"
click at [358, 193] on button "Save changes" at bounding box center [368, 194] width 39 height 9
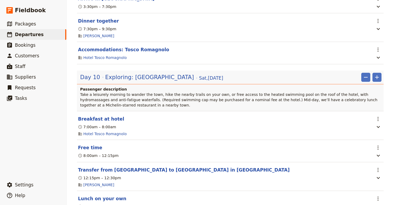
scroll to position [2518, 0]
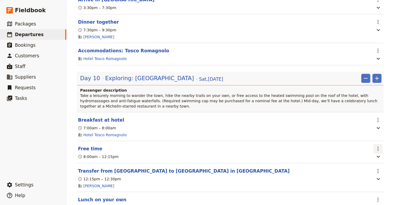
click at [366, 146] on icon "Actions" at bounding box center [378, 149] width 6 height 6
click at [366, 140] on span "Edit this itinerary item" at bounding box center [353, 139] width 42 height 5
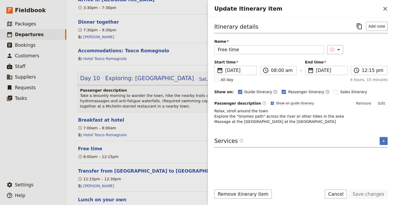
click at [282, 125] on p "Relax, stroll around the town Explore the "Gnomes path" across the river or oth…" at bounding box center [300, 117] width 173 height 16
click at [309, 132] on div "Itinerary details ​ Add note Name Free time ​ Start time ​ [DATE] [DATE] [DATE]…" at bounding box center [300, 102] width 173 height 160
drag, startPoint x: 305, startPoint y: 128, endPoint x: 208, endPoint y: 113, distance: 99.2
click at [208, 113] on div "Update itinerary item ​ Itinerary details ​ Add note Name Free time ​ Start tim…" at bounding box center [301, 102] width 186 height 205
click at [339, 116] on p "Relax, stroll around the town Explore the "Gnomes path" across the river or oth…" at bounding box center [300, 117] width 173 height 16
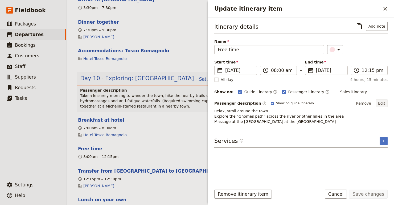
click at [366, 102] on button "Edit" at bounding box center [381, 104] width 12 height 8
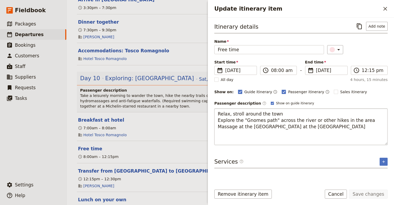
click at [217, 122] on textarea "Relax, stroll around the town Explore the "Gnomes path" across the river or oth…" at bounding box center [300, 127] width 173 height 37
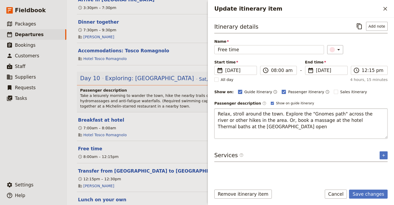
click at [218, 127] on textarea "Relax, stroll around the town. Explore the "Gnomes path" across the river or ot…" at bounding box center [300, 124] width 173 height 30
click at [252, 121] on textarea "Relax, stroll around the town. Explore the "Gnomes path" across the river or ot…" at bounding box center [300, 124] width 173 height 30
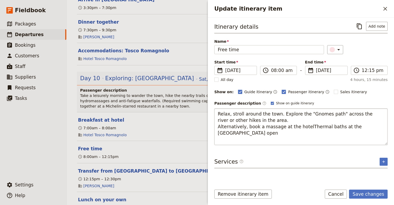
click at [301, 128] on textarea "Relax, stroll around the town. Explore the "Gnomes path" across the river or ot…" at bounding box center [300, 127] width 173 height 37
click at [298, 133] on textarea "Relax, stroll around the town. Explore the "Gnomes path" across the river or ot…" at bounding box center [300, 127] width 173 height 37
drag, startPoint x: 298, startPoint y: 133, endPoint x: 314, endPoint y: 134, distance: 16.0
click at [314, 134] on textarea "Relax, stroll around the town. Explore the "Gnomes path" across the river or ot…" at bounding box center [300, 127] width 173 height 37
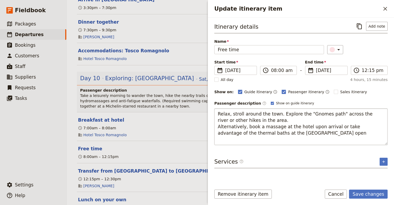
click at [317, 134] on textarea "Relax, stroll around the town. Explore the "Gnomes path" across the river or ot…" at bounding box center [300, 127] width 173 height 37
click at [260, 133] on textarea "Relax, stroll around the town. Explore the "Gnomes path" across the river or ot…" at bounding box center [300, 127] width 173 height 37
type textarea "Relax, stroll around the town. Explore the "Gnomes path" across the river or ot…"
click at [285, 133] on textarea "Relax, stroll around the town. Explore the "Gnomes path" across the river or ot…" at bounding box center [300, 127] width 173 height 37
click at [366, 195] on button "Save changes" at bounding box center [368, 194] width 39 height 9
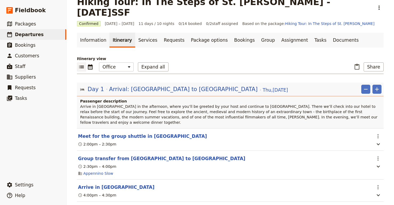
scroll to position [0, 0]
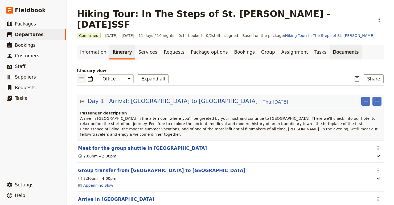
click at [329, 45] on link "Documents" at bounding box center [345, 52] width 32 height 15
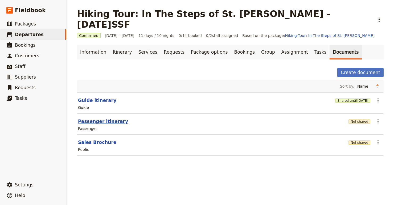
click at [108, 118] on button "Passenger itinerary" at bounding box center [103, 121] width 50 height 6
select select "PASSENGER"
select select "RUN_SHEET"
select select "DEFAULT"
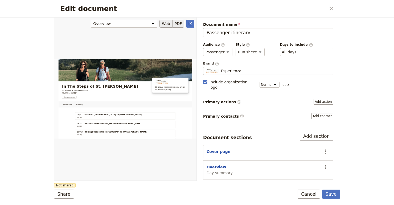
click at [175, 23] on button "PDF" at bounding box center [178, 24] width 12 height 8
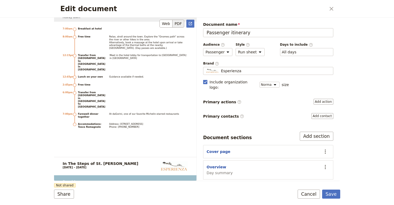
scroll to position [3281, 0]
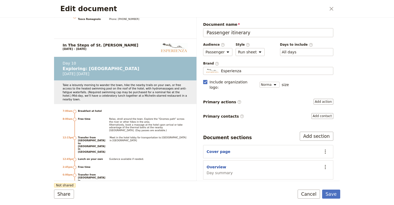
click at [336, 7] on div "Edit document ​" at bounding box center [197, 9] width 286 height 18
click at [330, 7] on icon "Close dialog" at bounding box center [331, 9] width 4 height 4
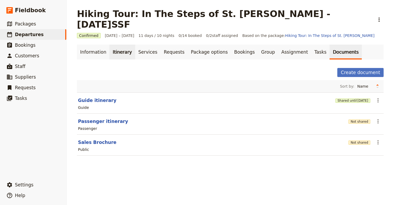
drag, startPoint x: 113, startPoint y: 42, endPoint x: 117, endPoint y: 44, distance: 4.9
click at [113, 45] on link "Itinerary" at bounding box center [122, 52] width 26 height 15
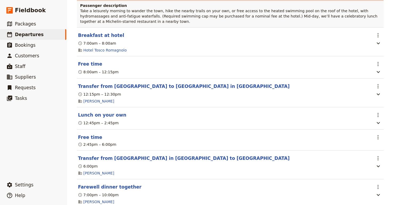
scroll to position [2600, 0]
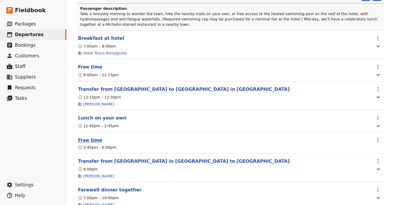
click at [88, 137] on button "Free time" at bounding box center [90, 140] width 24 height 6
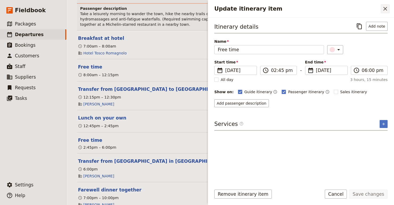
click at [366, 9] on icon "Close drawer" at bounding box center [385, 9] width 6 height 6
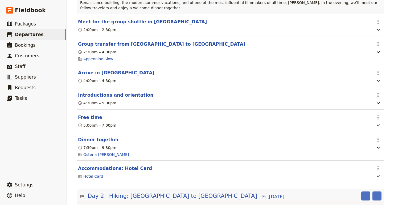
scroll to position [802, 0]
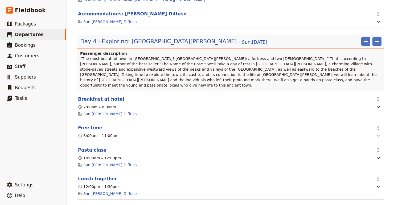
click at [366, 133] on icon "button" at bounding box center [378, 136] width 6 height 6
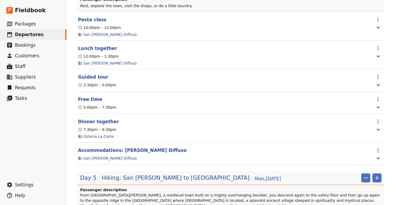
scroll to position [972, 0]
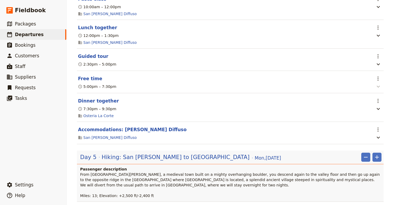
click at [366, 86] on icon "button" at bounding box center [377, 87] width 3 height 2
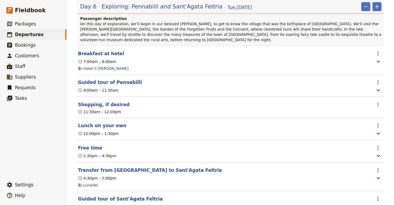
scroll to position [1405, 0]
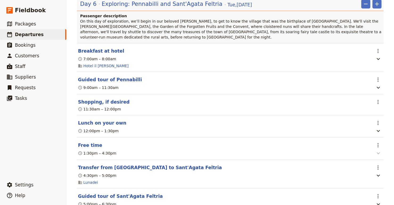
click at [366, 150] on icon "button" at bounding box center [378, 153] width 6 height 6
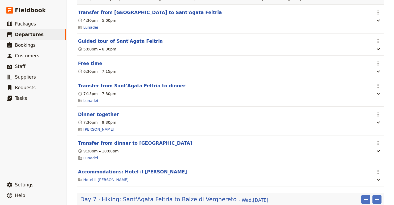
scroll to position [1576, 0]
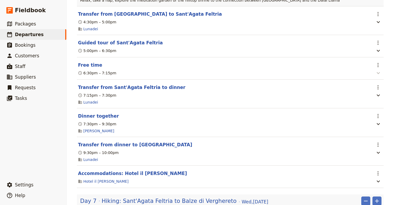
click at [366, 70] on icon "button" at bounding box center [378, 73] width 6 height 6
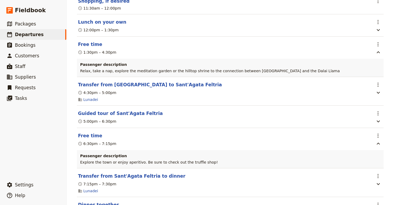
scroll to position [1502, 0]
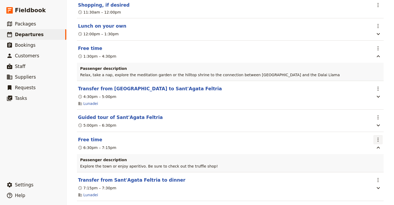
click at [366, 137] on icon "Actions" at bounding box center [378, 140] width 6 height 6
click at [365, 134] on span "Edit this itinerary item" at bounding box center [353, 131] width 42 height 5
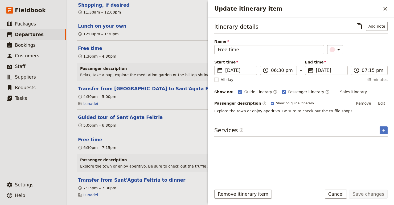
click at [366, 103] on button "Edit" at bounding box center [381, 104] width 12 height 8
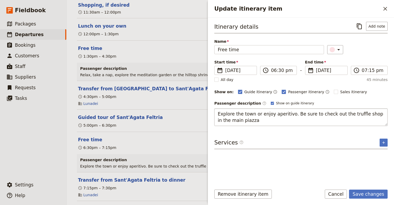
type textarea "Explore the town or enjoy aperitivo. Be sure to check out the truffle shop in t…"
click at [366, 192] on button "Save changes" at bounding box center [368, 194] width 39 height 9
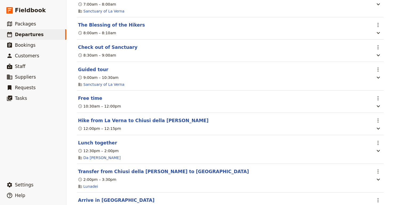
scroll to position [2399, 0]
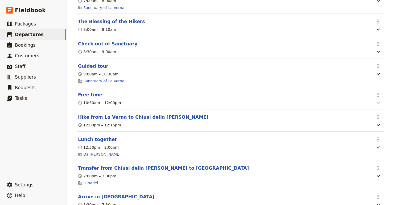
click at [366, 100] on icon "button" at bounding box center [378, 103] width 6 height 6
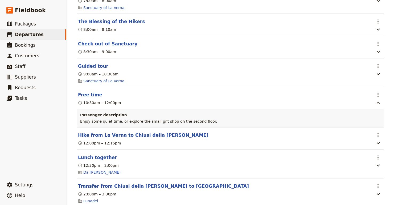
scroll to position [2585, 0]
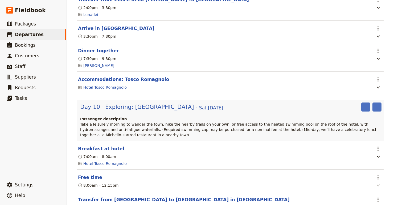
click at [366, 185] on icon "button" at bounding box center [377, 186] width 3 height 2
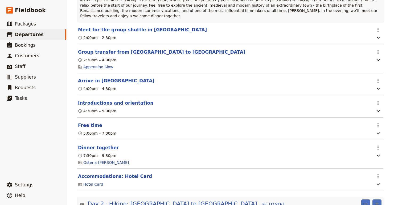
scroll to position [0, 0]
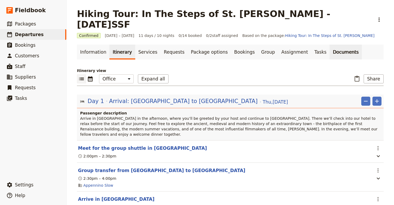
click at [329, 45] on link "Documents" at bounding box center [345, 52] width 32 height 15
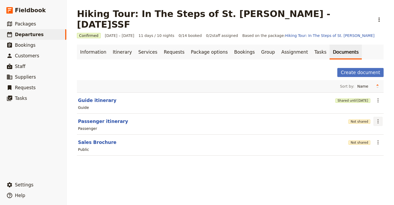
click at [366, 118] on icon "Actions" at bounding box center [378, 121] width 6 height 6
click at [355, 121] on span "Share" at bounding box center [352, 122] width 11 height 5
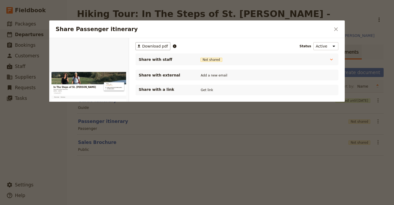
click at [154, 45] on span "Download pdf" at bounding box center [155, 46] width 26 height 5
click at [335, 31] on icon "Close dialog" at bounding box center [336, 29] width 6 height 6
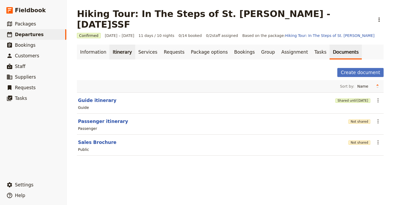
click at [117, 45] on link "Itinerary" at bounding box center [122, 52] width 26 height 15
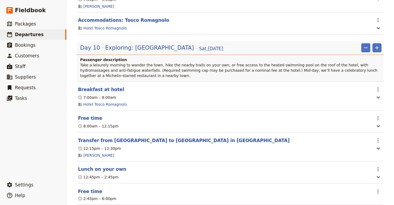
scroll to position [2552, 0]
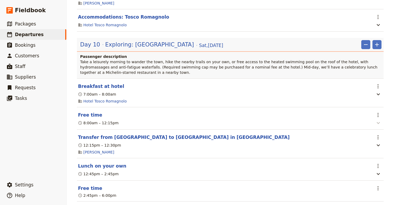
click at [366, 120] on icon "button" at bounding box center [378, 123] width 6 height 6
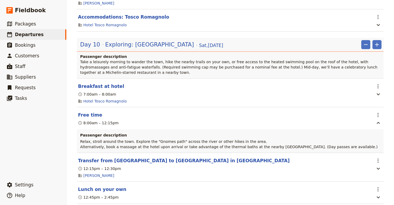
click at [184, 139] on p "Relax, stroll around the town. Explore the "Gnomes path" across the river or ot…" at bounding box center [230, 144] width 300 height 11
click at [366, 112] on icon "Actions" at bounding box center [378, 115] width 6 height 6
click at [366, 105] on span "Edit this itinerary item" at bounding box center [353, 105] width 42 height 5
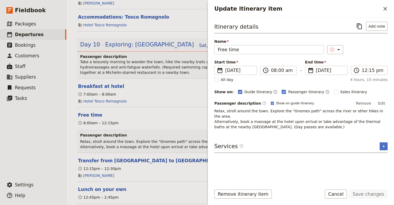
click at [215, 112] on p "Relax, stroll around the town. Explore the "Gnomes path" across the river or ot…" at bounding box center [300, 119] width 173 height 21
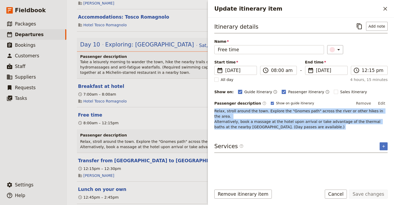
drag, startPoint x: 215, startPoint y: 112, endPoint x: 328, endPoint y: 121, distance: 113.2
click at [328, 121] on p "Relax, stroll around the town. Explore the "Gnomes path" across the river or ot…" at bounding box center [300, 119] width 173 height 21
click at [366, 106] on button "Edit" at bounding box center [381, 104] width 12 height 8
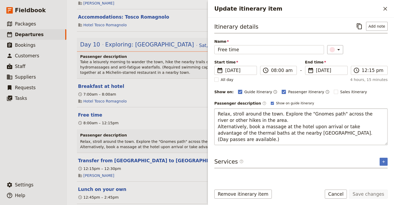
type textarea "Relax, stroll around the town. Explore the "Gnomes path" across the river or ot…"
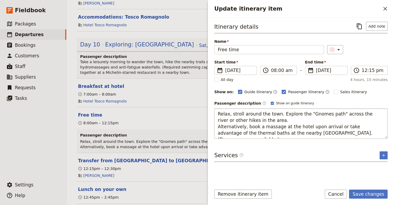
click at [217, 113] on textarea "Relax, stroll around the town. Explore the "Gnomes path" across the river or ot…" at bounding box center [300, 124] width 173 height 30
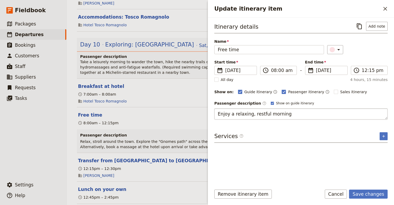
type textarea "Enjoy a relaxing, restful morning."
click at [364, 196] on button "Save changes" at bounding box center [368, 194] width 39 height 9
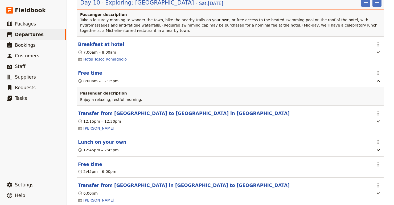
scroll to position [2599, 0]
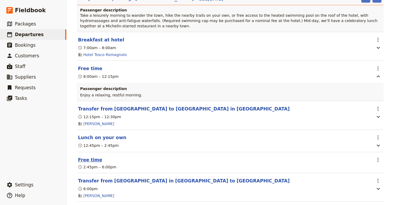
click at [89, 157] on button "Free time" at bounding box center [90, 160] width 24 height 6
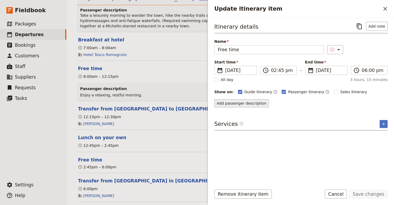
click at [251, 105] on button "Add passenger description" at bounding box center [241, 104] width 55 height 8
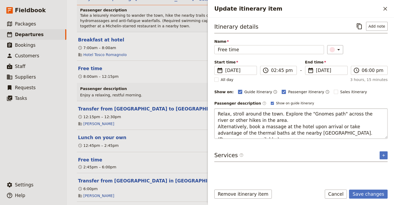
click at [278, 117] on textarea "Relax, stroll around the town. Explore the "Gnomes path" across the river or ot…" at bounding box center [300, 124] width 173 height 30
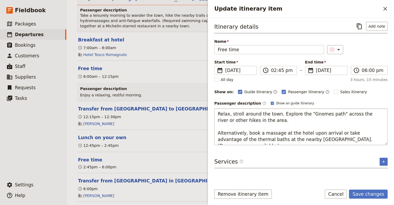
click at [275, 113] on textarea "Relax, stroll around the town. Explore the "Gnomes path" across the river or ot…" at bounding box center [300, 127] width 173 height 37
type textarea "Relax, [GEOGRAPHIC_DATA] around the town and browse the local shops. Explore th…"
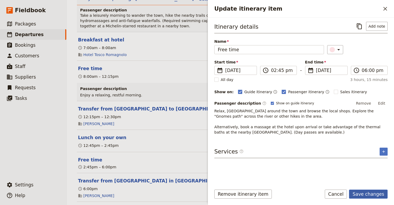
click at [366, 194] on button "Save changes" at bounding box center [368, 194] width 39 height 9
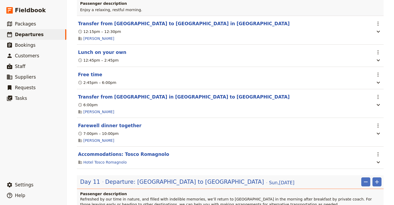
scroll to position [2679, 0]
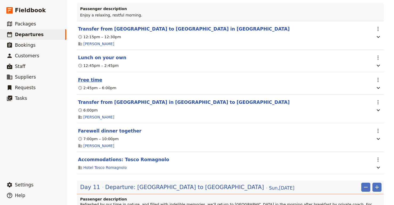
click at [93, 77] on button "Free time" at bounding box center [90, 80] width 24 height 6
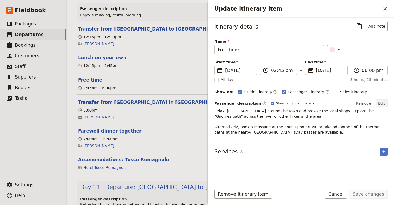
click at [366, 105] on button "Edit" at bounding box center [381, 104] width 12 height 8
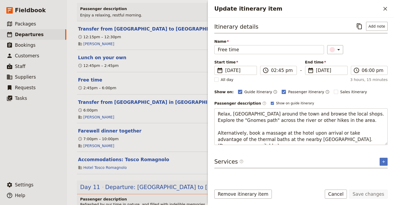
drag, startPoint x: 376, startPoint y: 140, endPoint x: 212, endPoint y: 111, distance: 166.9
click at [212, 111] on div "Itinerary details ​ Add note Name Free time ​ Start time ​ [DATE] [DATE] [DATE]…" at bounding box center [301, 100] width 186 height 164
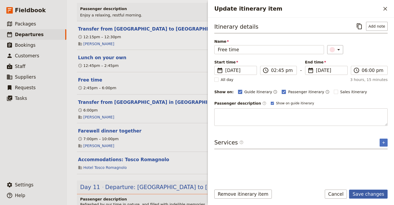
click at [366, 194] on button "Save changes" at bounding box center [368, 194] width 39 height 9
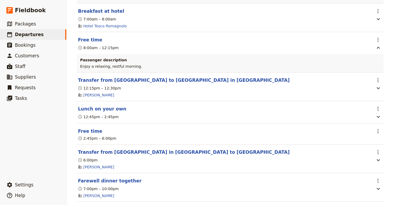
scroll to position [2629, 0]
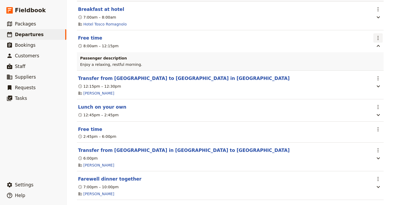
click at [366, 35] on icon "Actions" at bounding box center [378, 38] width 6 height 6
click at [366, 28] on span "Edit this itinerary item" at bounding box center [353, 28] width 42 height 5
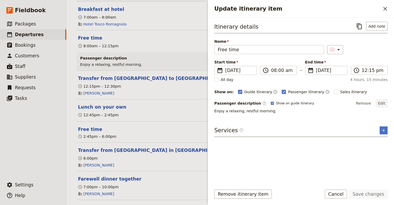
click at [366, 102] on button "Edit" at bounding box center [381, 104] width 12 height 8
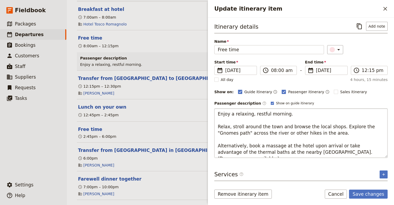
drag, startPoint x: 233, startPoint y: 127, endPoint x: 216, endPoint y: 129, distance: 16.9
click at [216, 130] on textarea "Enjoy a relaxing, restful morning. Relax, stroll around the town and browse the…" at bounding box center [300, 133] width 173 height 49
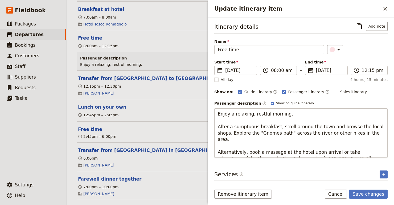
click at [217, 146] on textarea "Enjoy a relaxing, restful morning. After a sumptuous breakfast, stroll around t…" at bounding box center [300, 133] width 173 height 49
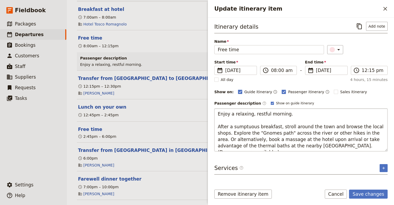
click at [361, 134] on textarea "Enjoy a relaxing, restful morning. After a sumptuous breakfast, stroll around t…" at bounding box center [300, 130] width 173 height 43
click at [336, 136] on textarea "Enjoy a relaxing, restful morning. After a sumptuous breakfast, stroll around t…" at bounding box center [300, 130] width 173 height 43
drag, startPoint x: 278, startPoint y: 128, endPoint x: 210, endPoint y: 129, distance: 67.6
click at [210, 129] on div "Itinerary details ​ Add note Name Free time ​ Start time ​ [DATE] [DATE] [DATE]…" at bounding box center [301, 100] width 186 height 164
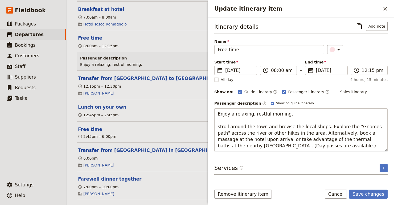
click at [218, 113] on textarea "Enjoy a relaxing, restful morning. stroll around the town and browse the local …" at bounding box center [300, 130] width 173 height 43
click at [221, 127] on textarea "After a sumptuous breakfast, enjoy a relaxing, restful morning. stroll around t…" at bounding box center [300, 130] width 173 height 43
type textarea "After a sumptuous breakfast, enjoy a relaxing, restful morning. Stroll around t…"
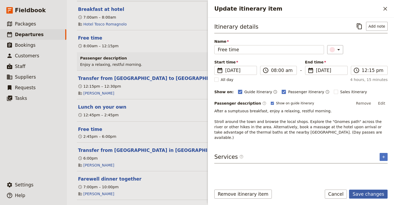
click at [366, 196] on button "Save changes" at bounding box center [368, 194] width 39 height 9
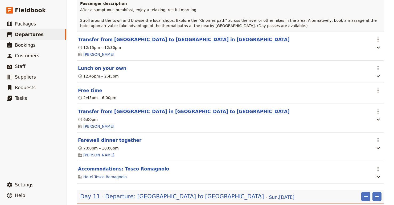
scroll to position [2691, 0]
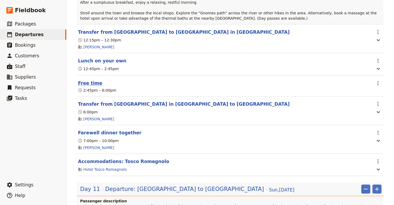
click at [87, 80] on button "Free time" at bounding box center [90, 83] width 24 height 6
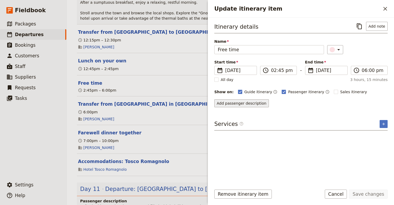
click at [235, 104] on button "Add passenger description" at bounding box center [241, 104] width 55 height 8
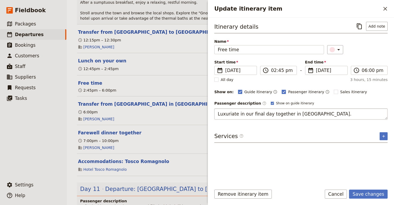
click at [227, 115] on textarea "Luxuriate in our final day together in [GEOGRAPHIC_DATA]." at bounding box center [300, 114] width 173 height 11
click at [299, 116] on textarea "Spend the time as you wish, on our final day together in [GEOGRAPHIC_DATA]." at bounding box center [300, 114] width 173 height 11
click at [321, 113] on textarea "Spend the time as you wish, on our final full day together in [GEOGRAPHIC_DATA]." at bounding box center [300, 114] width 173 height 11
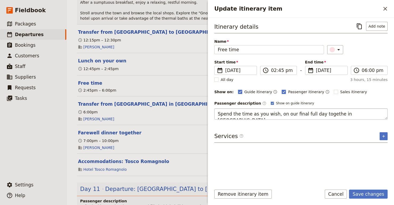
type textarea "Spend the time as you wish, on our final full day together in [GEOGRAPHIC_DATA]."
click at [314, 111] on textarea "Spend the time as you wish, on our final full day together in [GEOGRAPHIC_DATA]." at bounding box center [300, 114] width 173 height 11
click at [366, 194] on button "Save changes" at bounding box center [368, 194] width 39 height 9
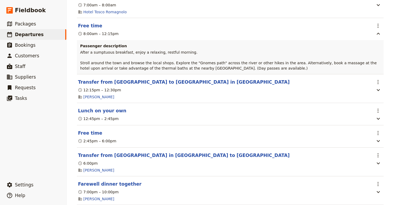
scroll to position [2648, 0]
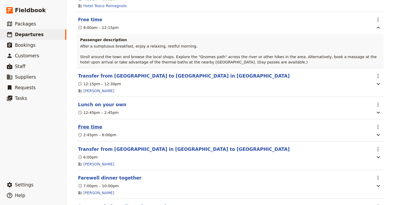
click at [88, 124] on button "Free time" at bounding box center [90, 127] width 24 height 6
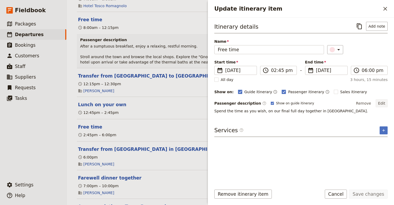
click at [366, 102] on button "Edit" at bounding box center [381, 104] width 12 height 8
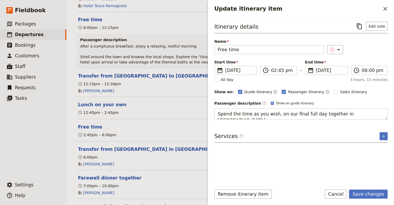
type textarea "Spend the time as you wish, on our final full day together in [GEOGRAPHIC_DATA]."
click at [365, 194] on button "Save changes" at bounding box center [368, 194] width 39 height 9
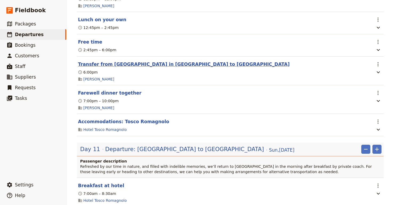
scroll to position [2729, 0]
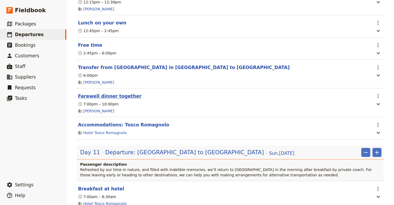
click at [118, 93] on button "Farewell dinner together" at bounding box center [110, 96] width 64 height 6
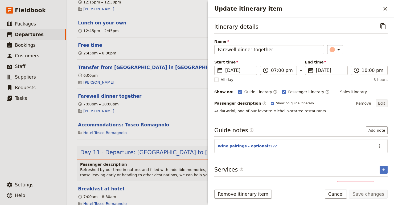
click at [366, 102] on button "Edit" at bounding box center [381, 104] width 12 height 8
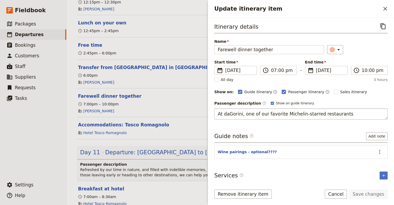
click at [219, 115] on textarea "At daGorini, one of our favorite Michelin-starred restaurants" at bounding box center [300, 114] width 173 height 11
click at [366, 116] on textarea "Celebration dinner at [GEOGRAPHIC_DATA], one of our favorite Michelin-starred r…" at bounding box center [300, 114] width 173 height 11
click at [219, 115] on textarea "Celebration dinner at [GEOGRAPHIC_DATA], one of our favorite Michelin-starred r…" at bounding box center [300, 114] width 173 height 11
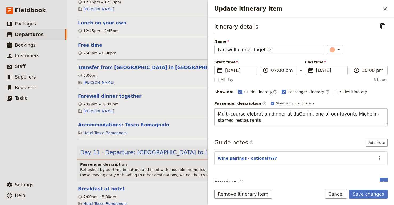
type textarea "Multi-course celebration dinner at [GEOGRAPHIC_DATA], one of our favorite Miche…"
click at [366, 195] on button "Save changes" at bounding box center [368, 194] width 39 height 9
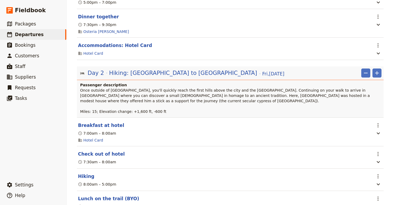
scroll to position [0, 0]
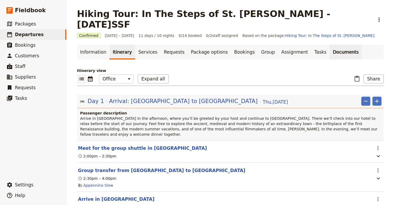
click at [329, 45] on link "Documents" at bounding box center [345, 52] width 32 height 15
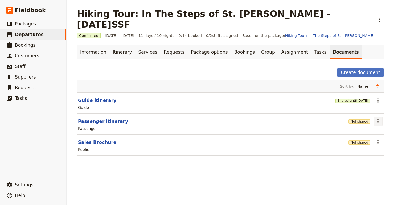
click at [366, 117] on button "​" at bounding box center [377, 121] width 9 height 9
click at [366, 123] on span "Share" at bounding box center [363, 122] width 32 height 5
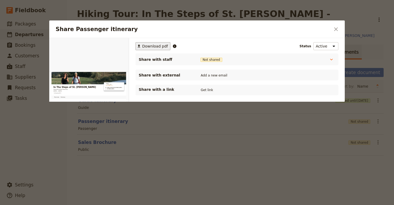
click at [160, 46] on span "Download pdf" at bounding box center [155, 46] width 26 height 5
click at [333, 30] on icon "Close dialog" at bounding box center [336, 29] width 6 height 6
